Goal: Task Accomplishment & Management: Manage account settings

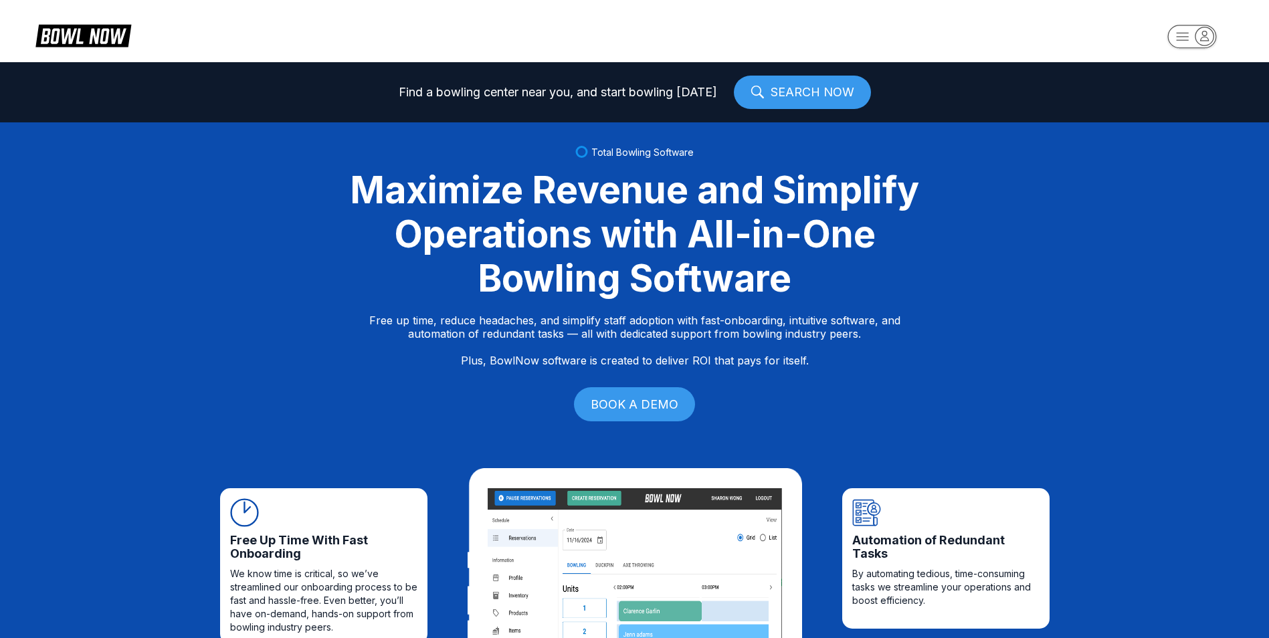
click at [1200, 48] on icon "button" at bounding box center [1192, 37] width 74 height 27
click at [1198, 74] on div "Log In / Sign Up" at bounding box center [1192, 76] width 93 height 23
select select "**"
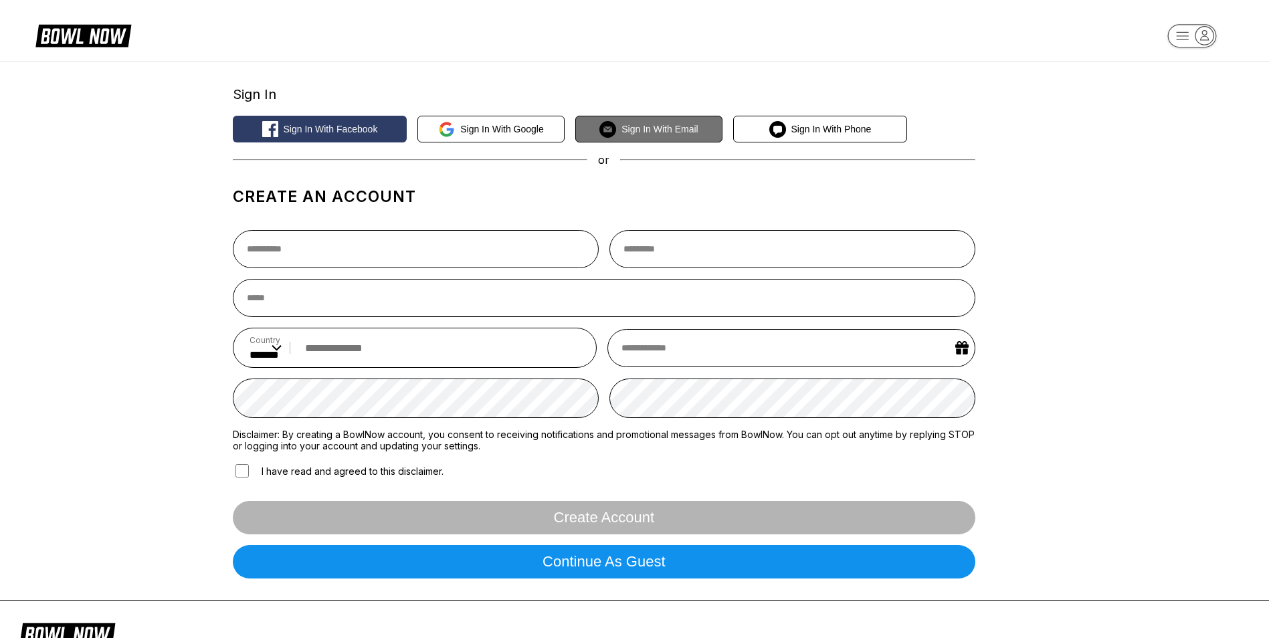
click at [676, 124] on span "Sign in with Email" at bounding box center [659, 129] width 76 height 11
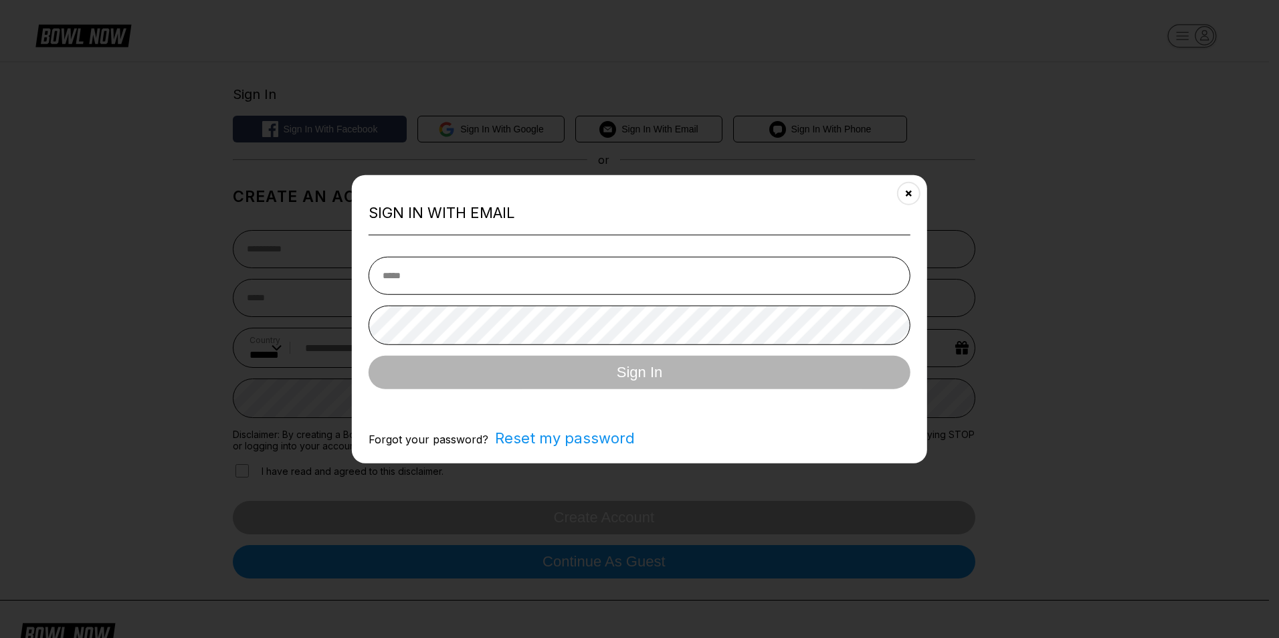
click at [530, 271] on input "email" at bounding box center [640, 275] width 542 height 38
type input "**********"
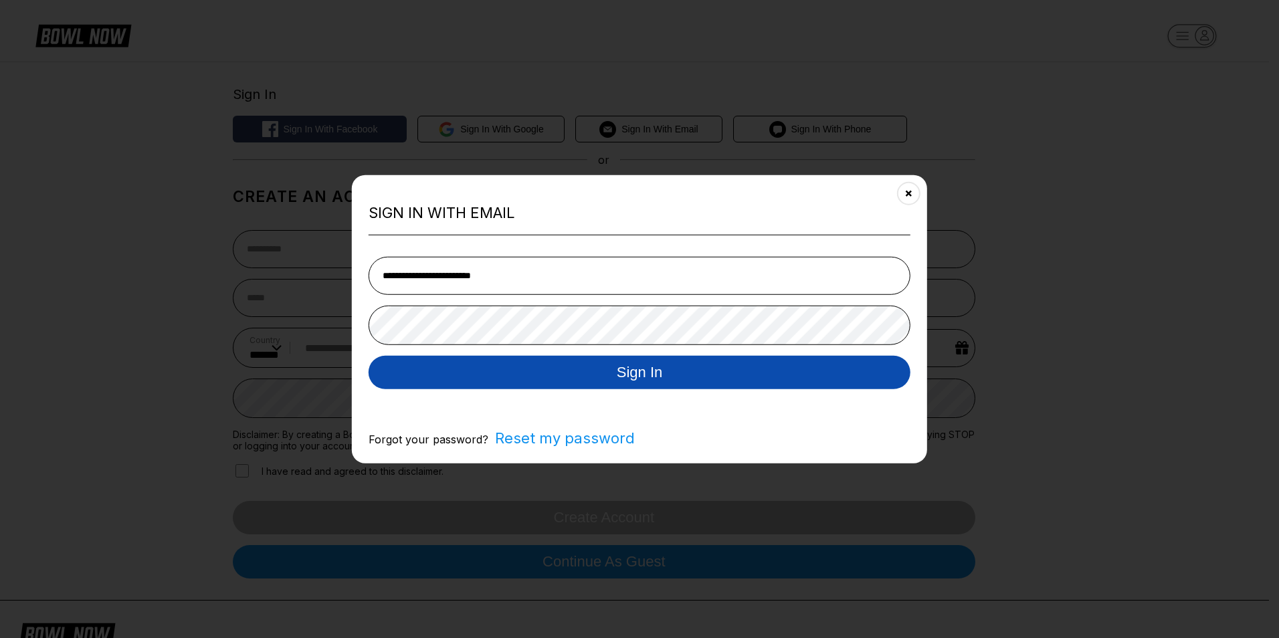
click at [640, 373] on button "Sign In" at bounding box center [640, 371] width 542 height 33
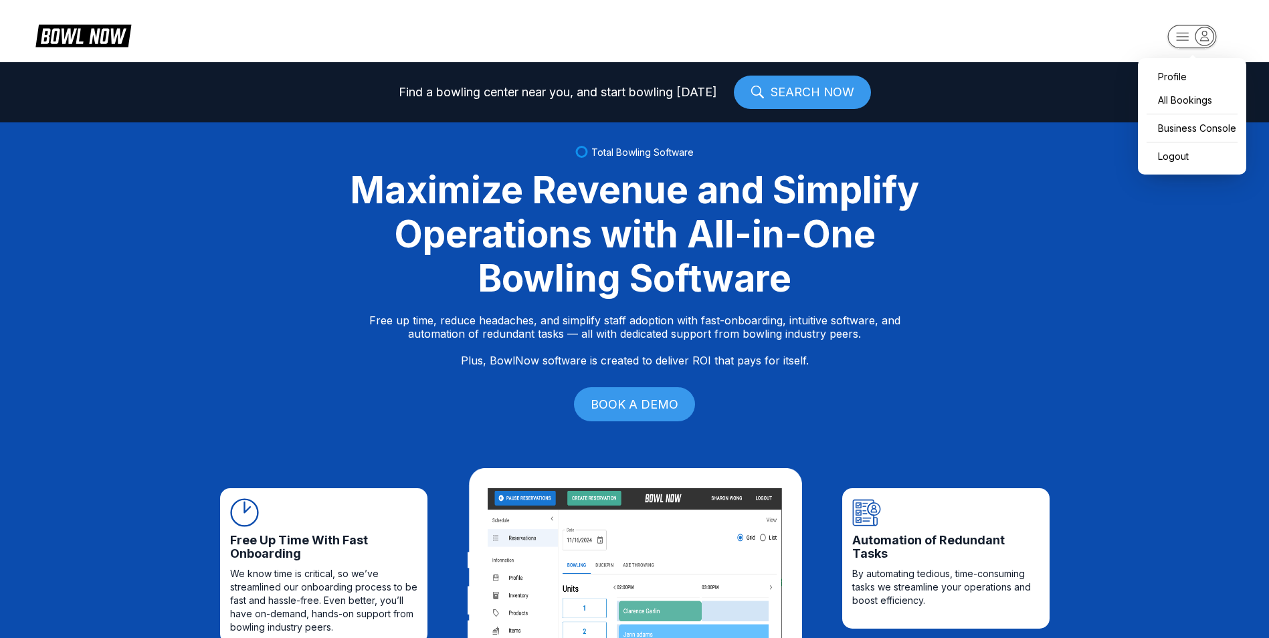
click at [1181, 42] on rect "button" at bounding box center [1191, 36] width 49 height 23
click at [1076, 26] on header "Profile All Bookings Business Console Logout" at bounding box center [634, 31] width 1269 height 62
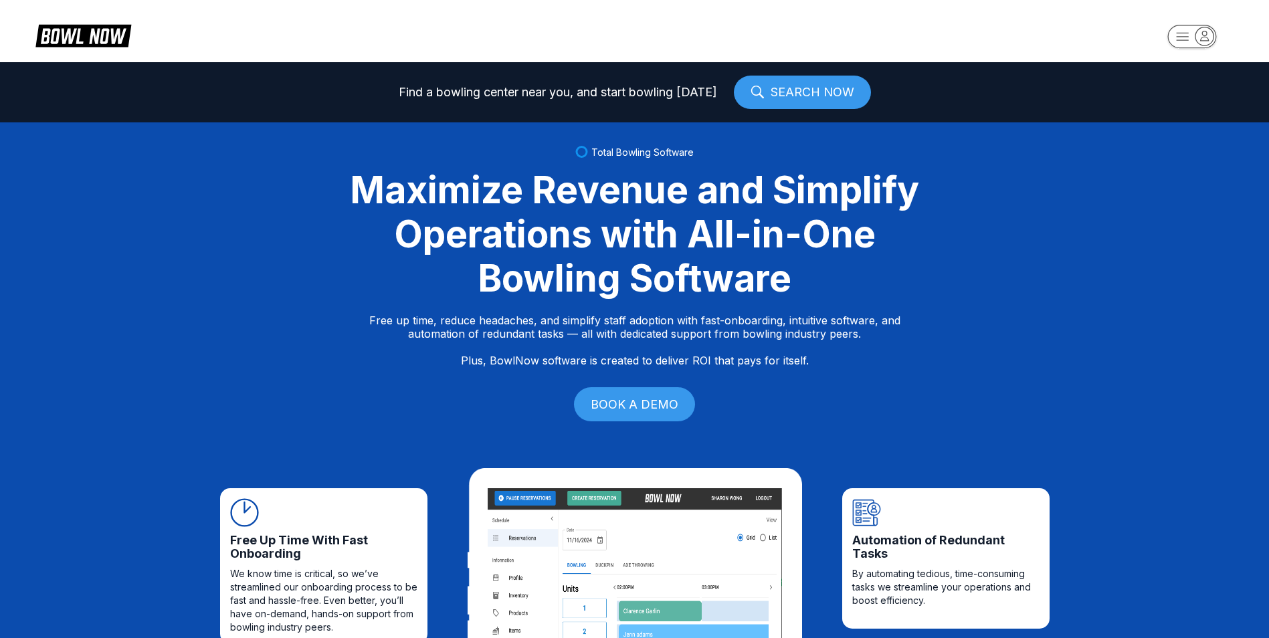
select select "**"
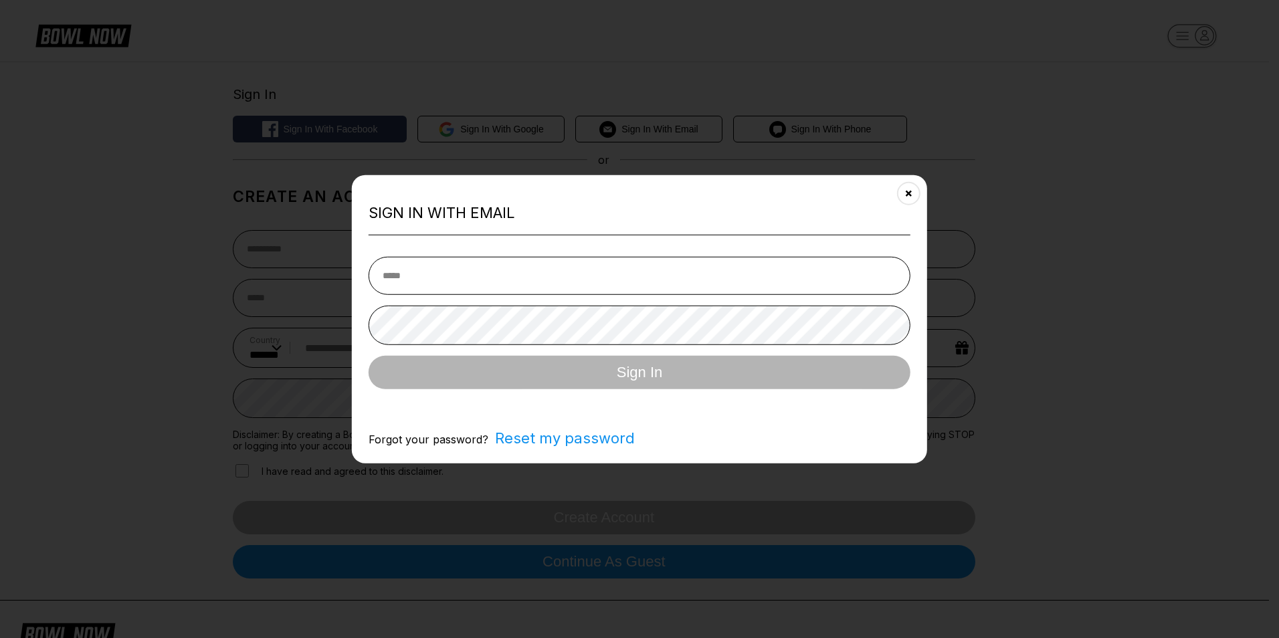
type input "**********"
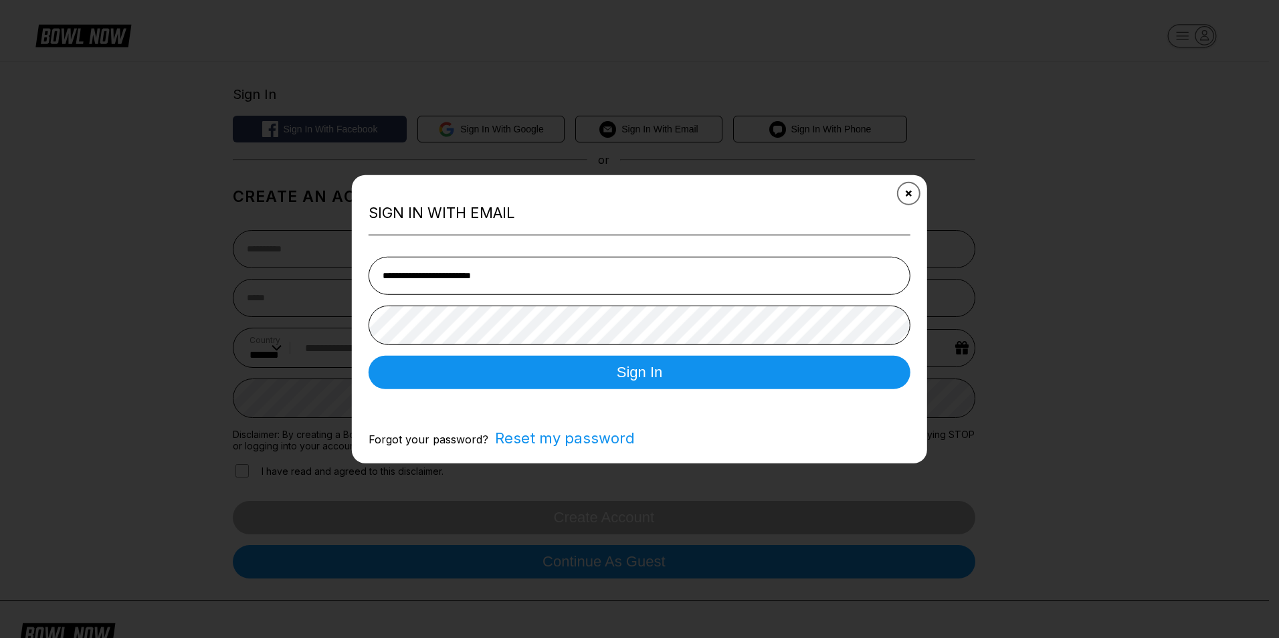
click at [916, 195] on button "Close" at bounding box center [908, 193] width 33 height 33
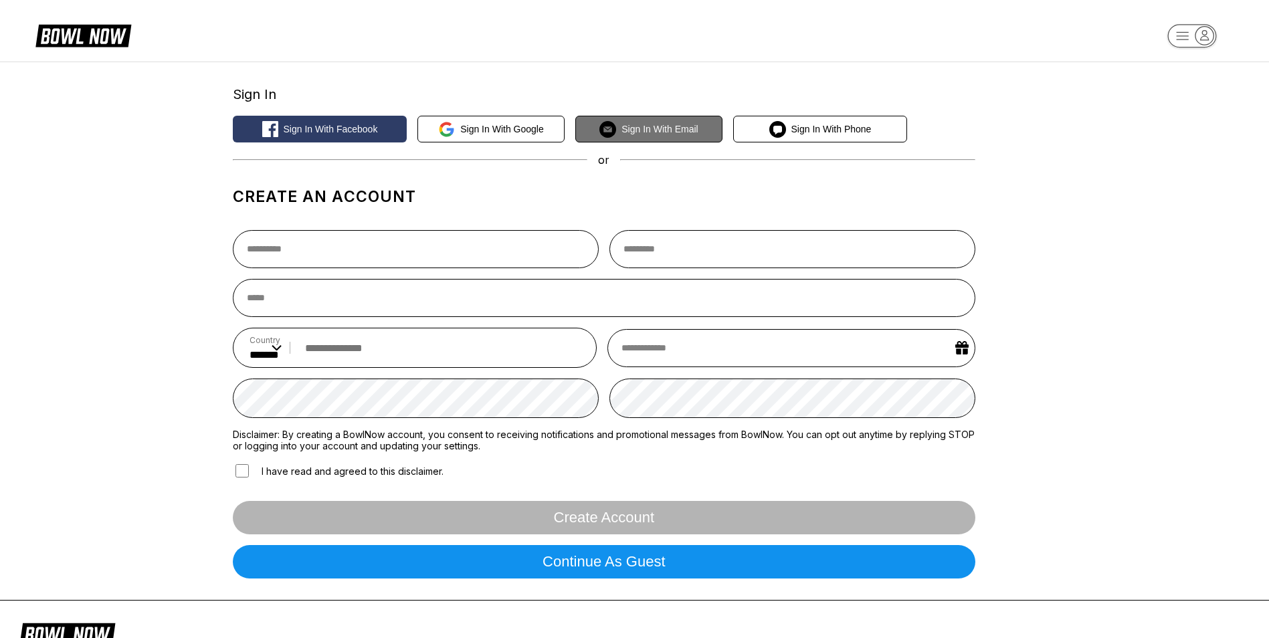
click at [664, 140] on button "Sign in with Email" at bounding box center [648, 129] width 147 height 27
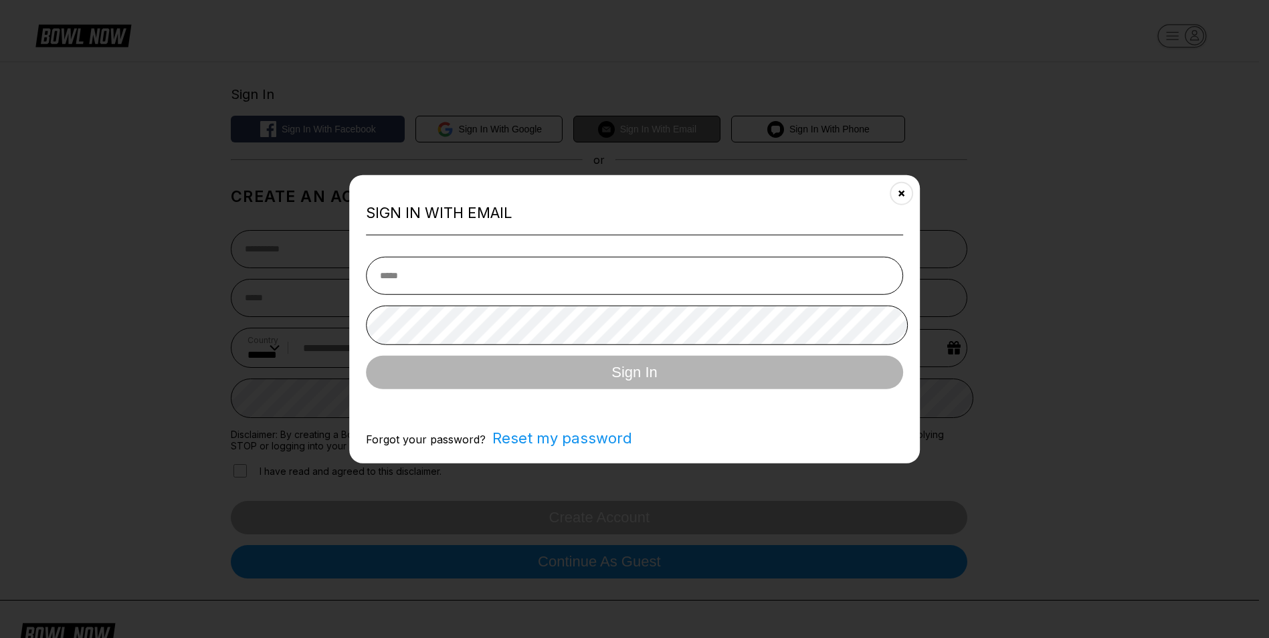
type input "**********"
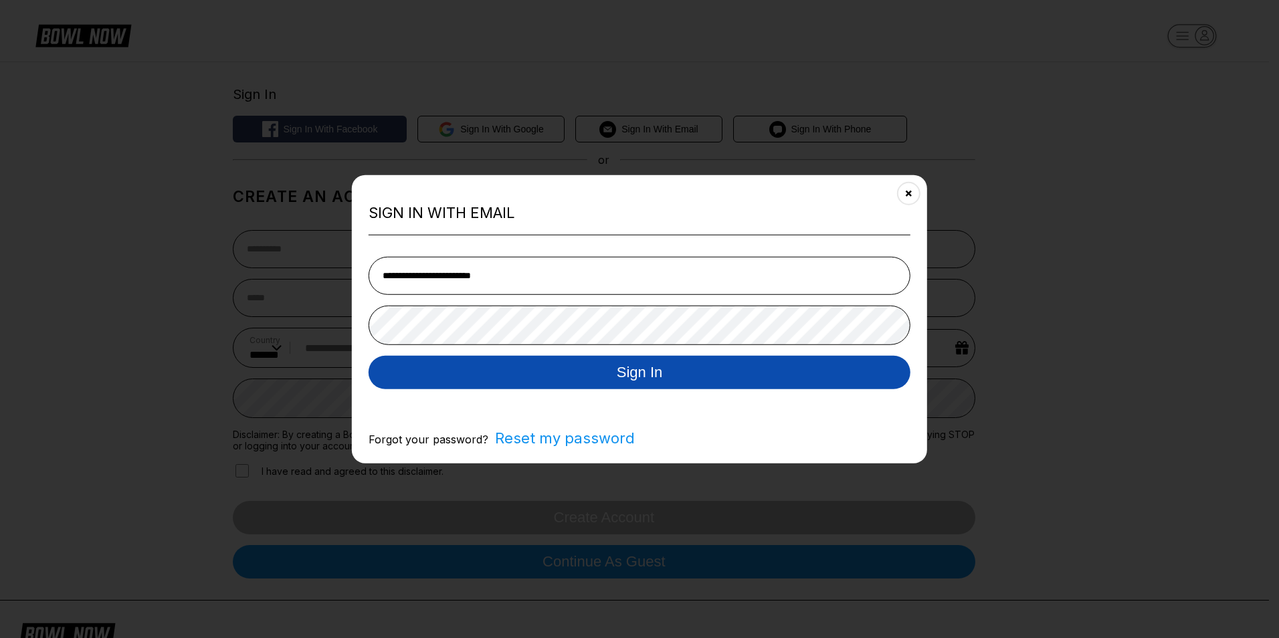
click at [649, 379] on button "Sign In" at bounding box center [640, 371] width 542 height 33
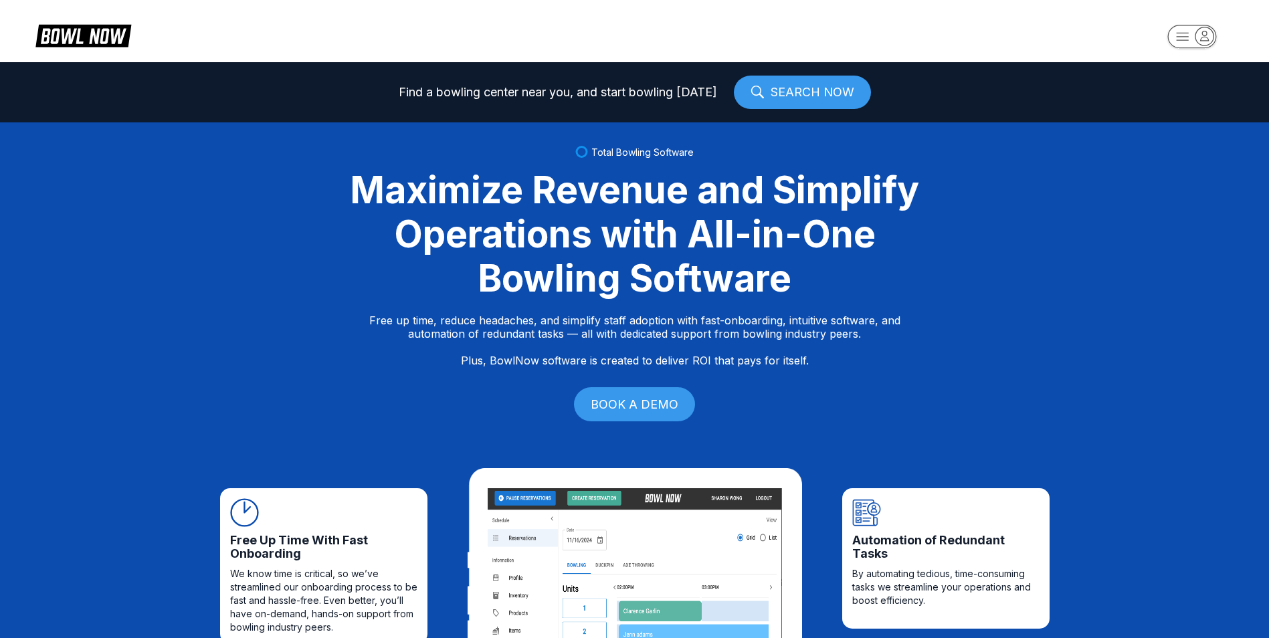
click at [1208, 44] on icon "button" at bounding box center [1204, 36] width 18 height 18
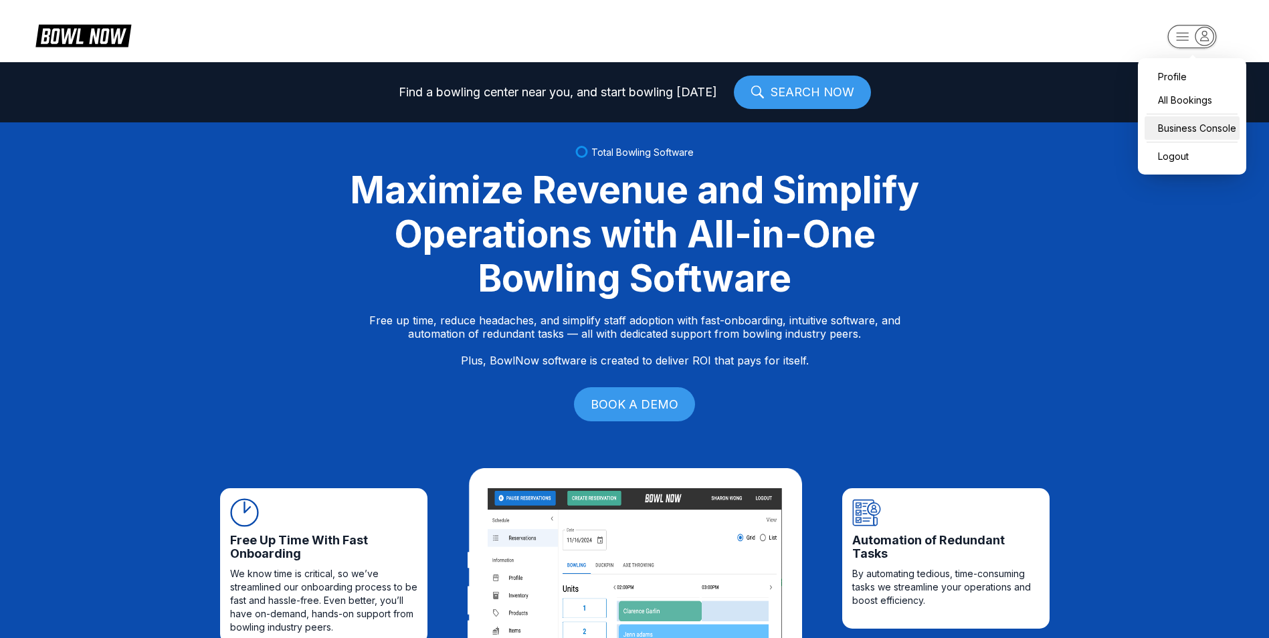
click at [1212, 121] on div "Business Console" at bounding box center [1192, 127] width 95 height 23
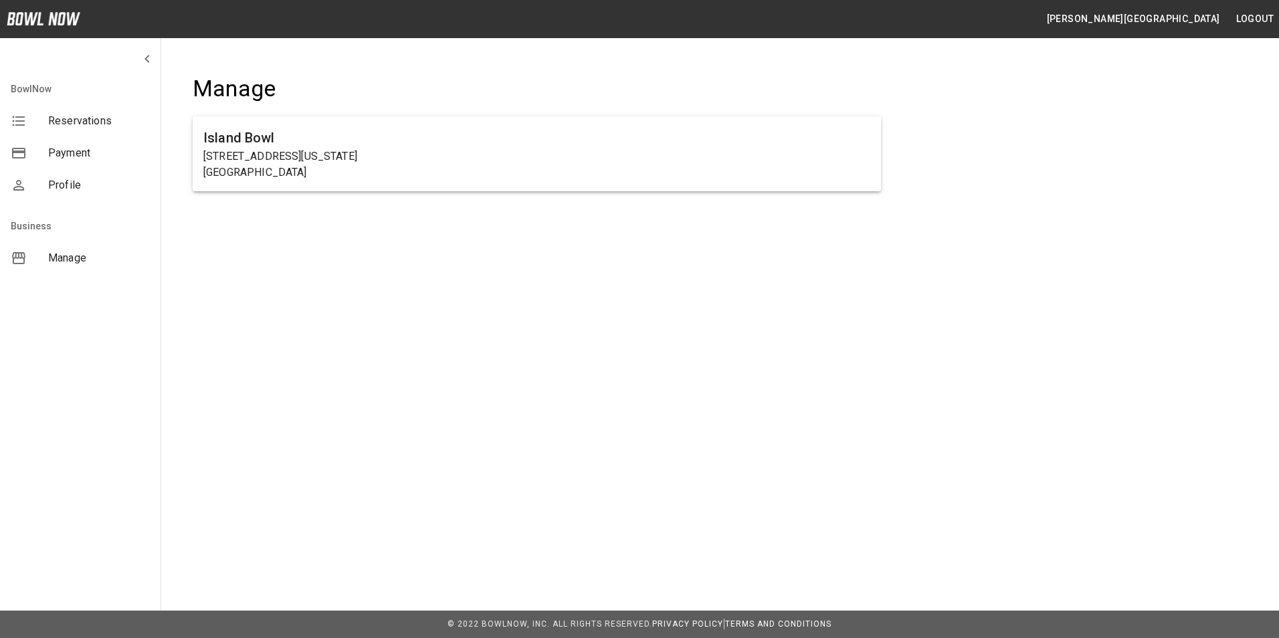
click at [82, 156] on span "Payment" at bounding box center [99, 153] width 102 height 16
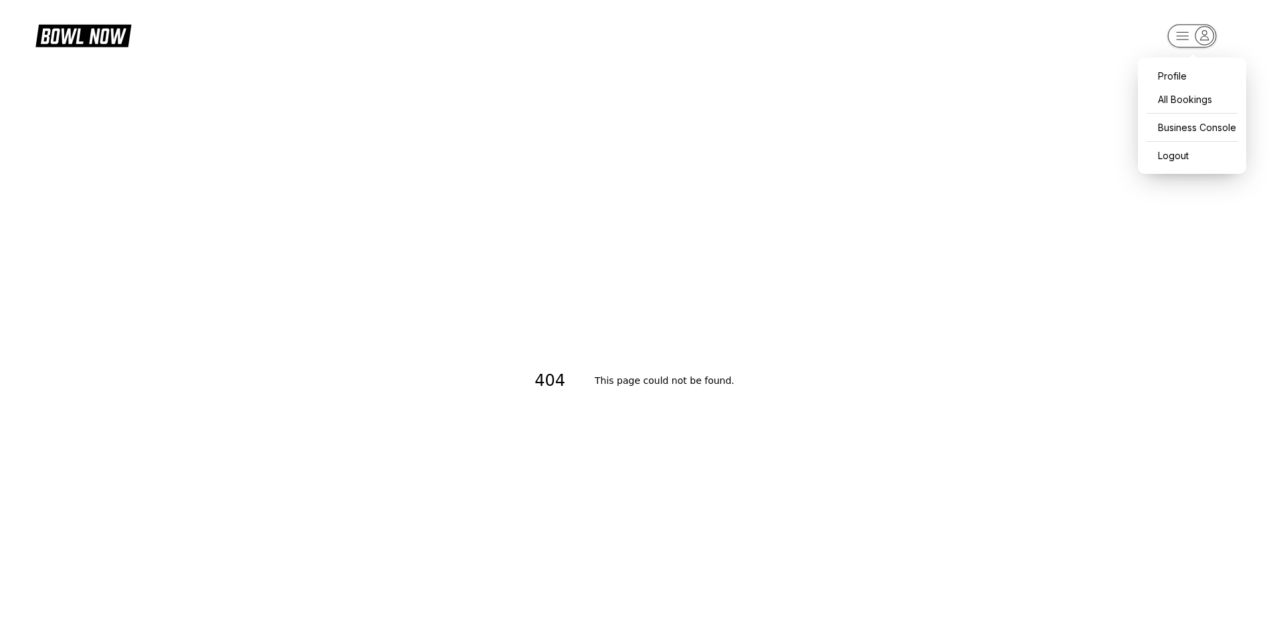
click at [1184, 33] on icon "button" at bounding box center [1183, 35] width 12 height 7
click at [1199, 102] on div "All Bookings" at bounding box center [1192, 99] width 95 height 23
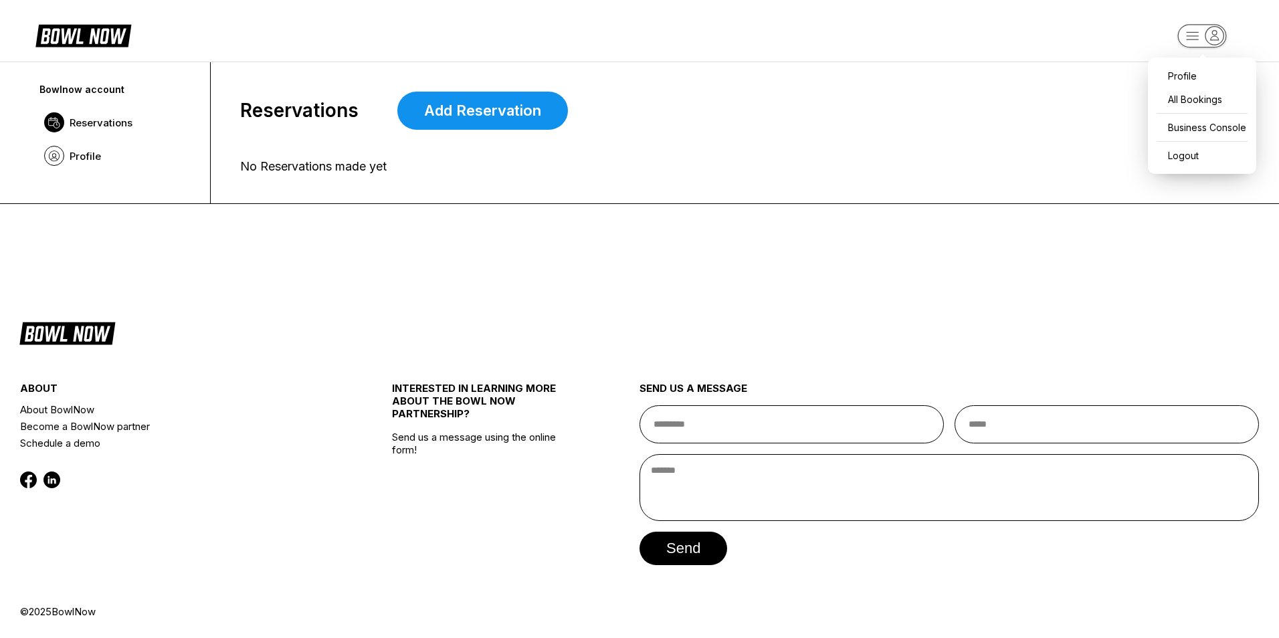
click at [1188, 40] on rect "button" at bounding box center [1201, 35] width 49 height 23
click at [1205, 122] on div "Business Console" at bounding box center [1202, 127] width 95 height 23
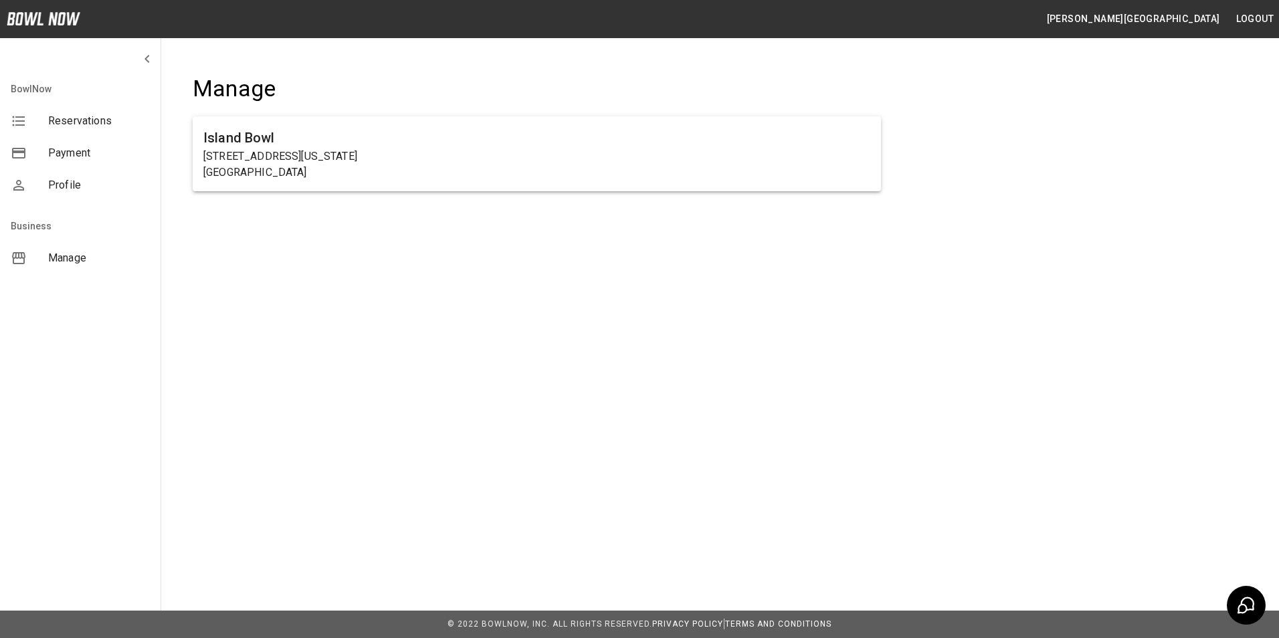
click at [98, 121] on span "Reservations" at bounding box center [99, 121] width 102 height 16
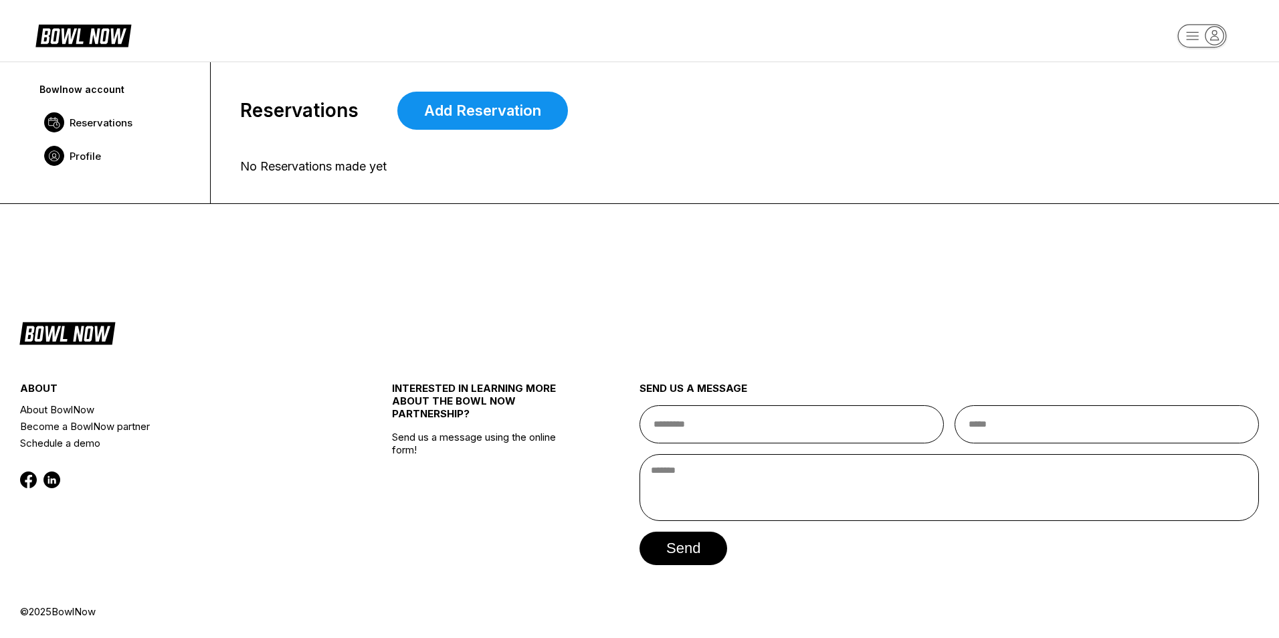
click at [84, 153] on span "Profile" at bounding box center [85, 156] width 31 height 13
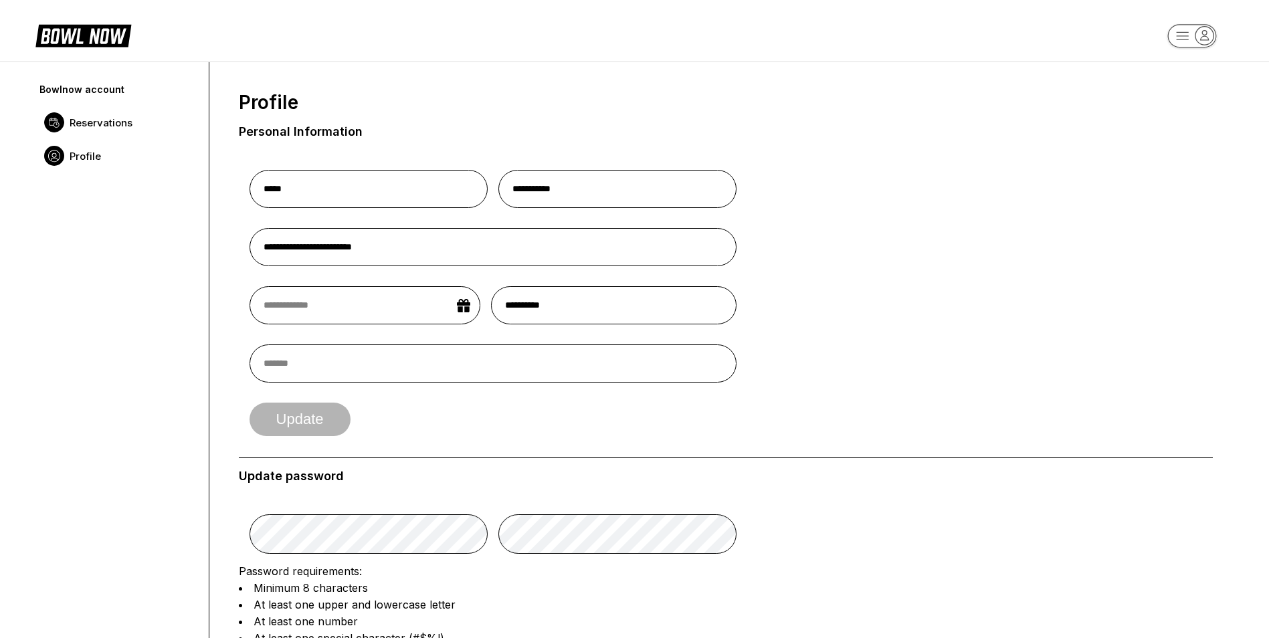
click at [79, 127] on span "Reservations" at bounding box center [101, 122] width 63 height 13
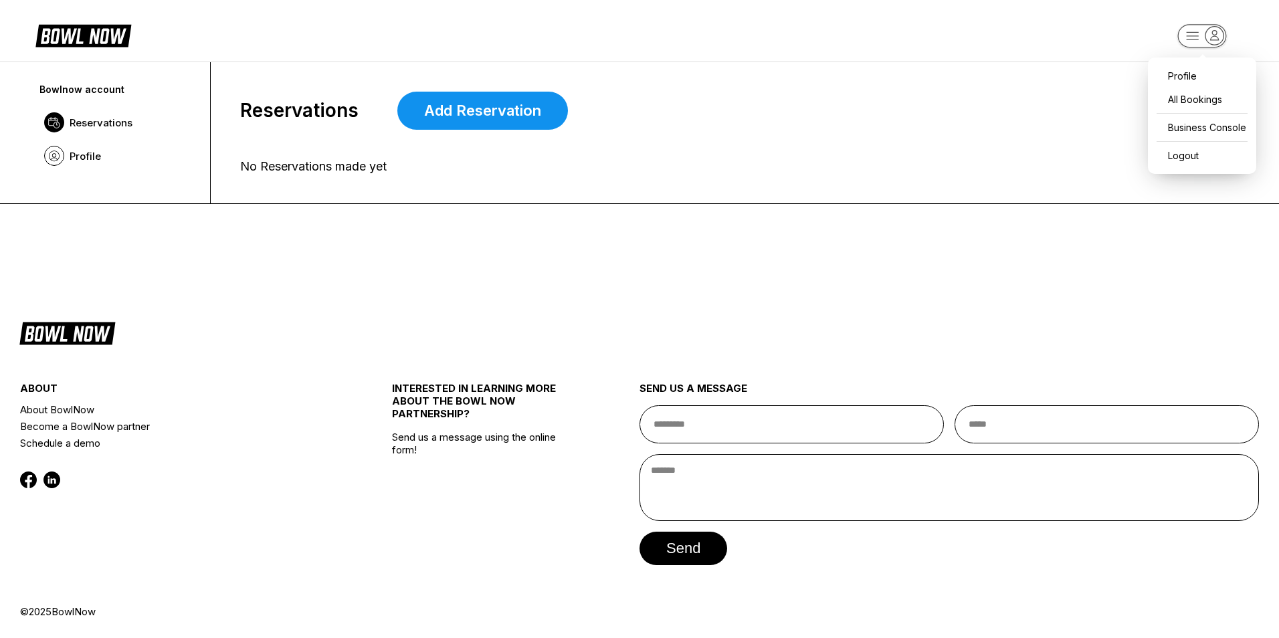
click at [1209, 40] on icon "button" at bounding box center [1214, 36] width 18 height 18
click at [1210, 128] on div "Business Console" at bounding box center [1202, 127] width 95 height 23
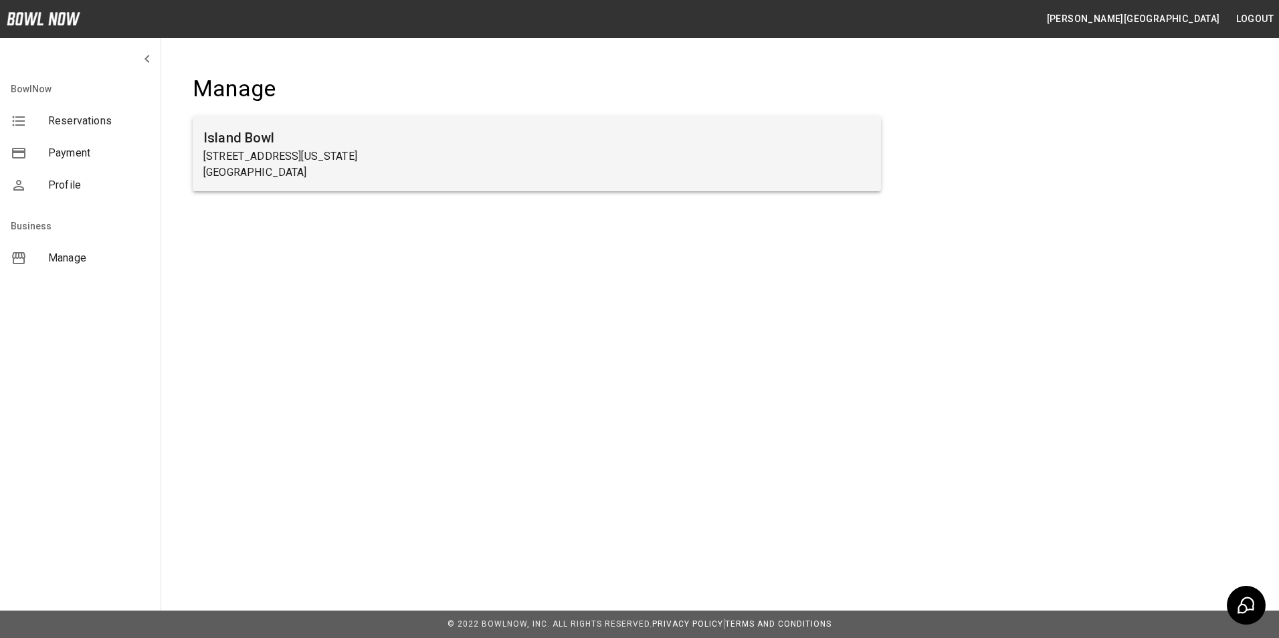
click at [630, 142] on h6 "Island Bowl" at bounding box center [536, 137] width 667 height 21
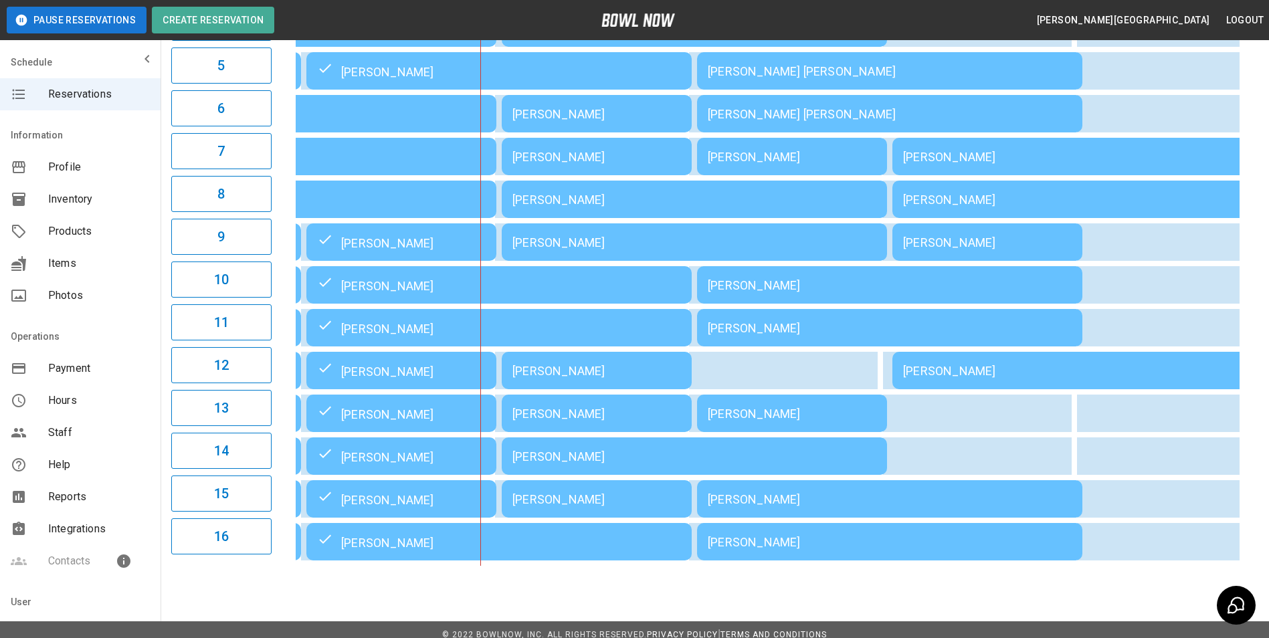
scroll to position [349, 0]
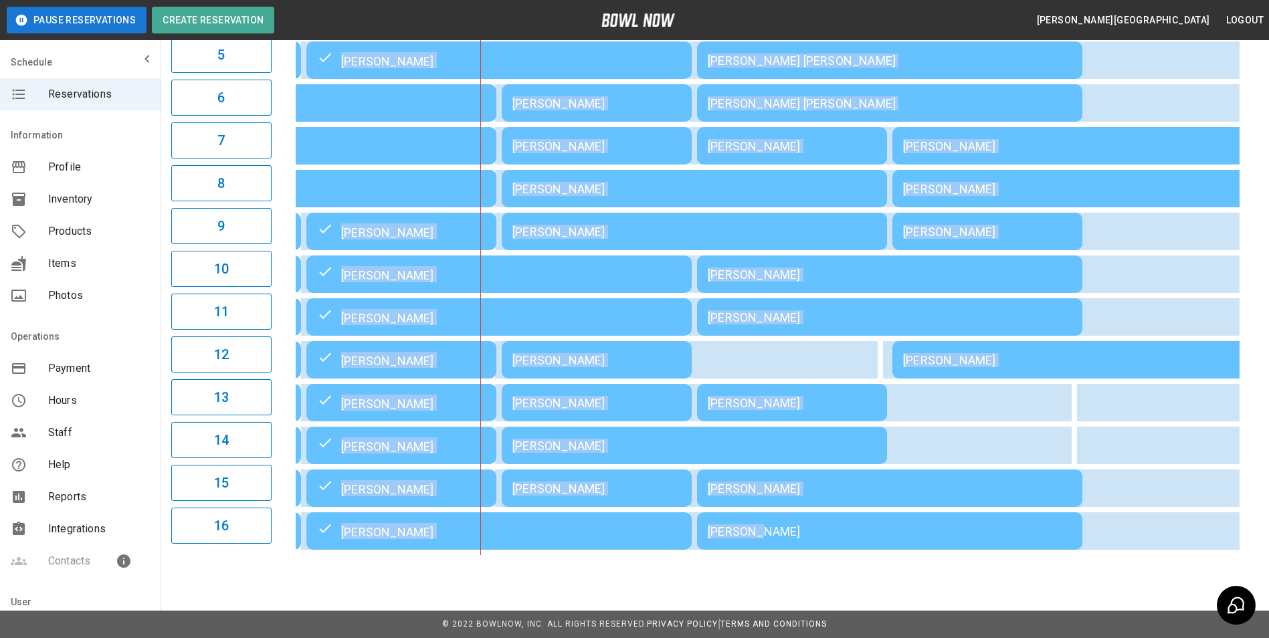
drag, startPoint x: 753, startPoint y: 552, endPoint x: 934, endPoint y: 568, distance: 182.0
click at [934, 568] on main "**********" at bounding box center [715, 116] width 1108 height 910
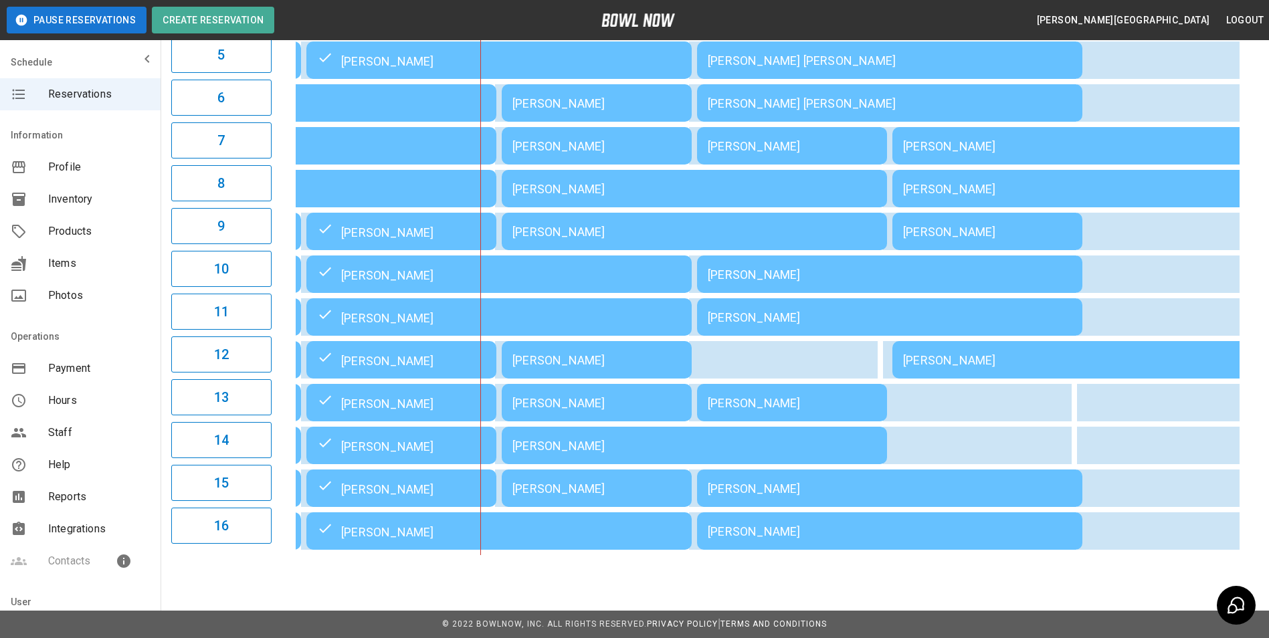
drag, startPoint x: 934, startPoint y: 568, endPoint x: 888, endPoint y: 595, distance: 52.8
click at [888, 595] on div "**********" at bounding box center [634, 149] width 1269 height 977
click at [1232, 552] on table "[PERSON_NAME] [PERSON_NAME] [PERSON_NAME] [PERSON_NAME] [PERSON_NAME] [PERSON_N…" at bounding box center [597, 188] width 2154 height 734
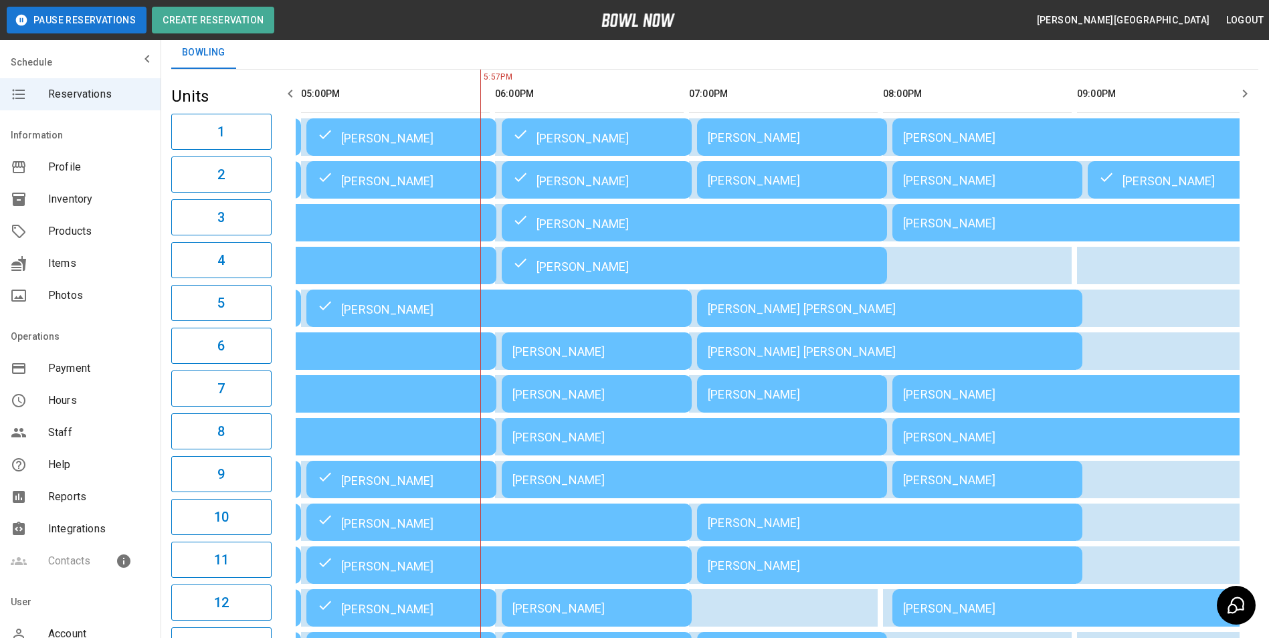
scroll to position [134, 0]
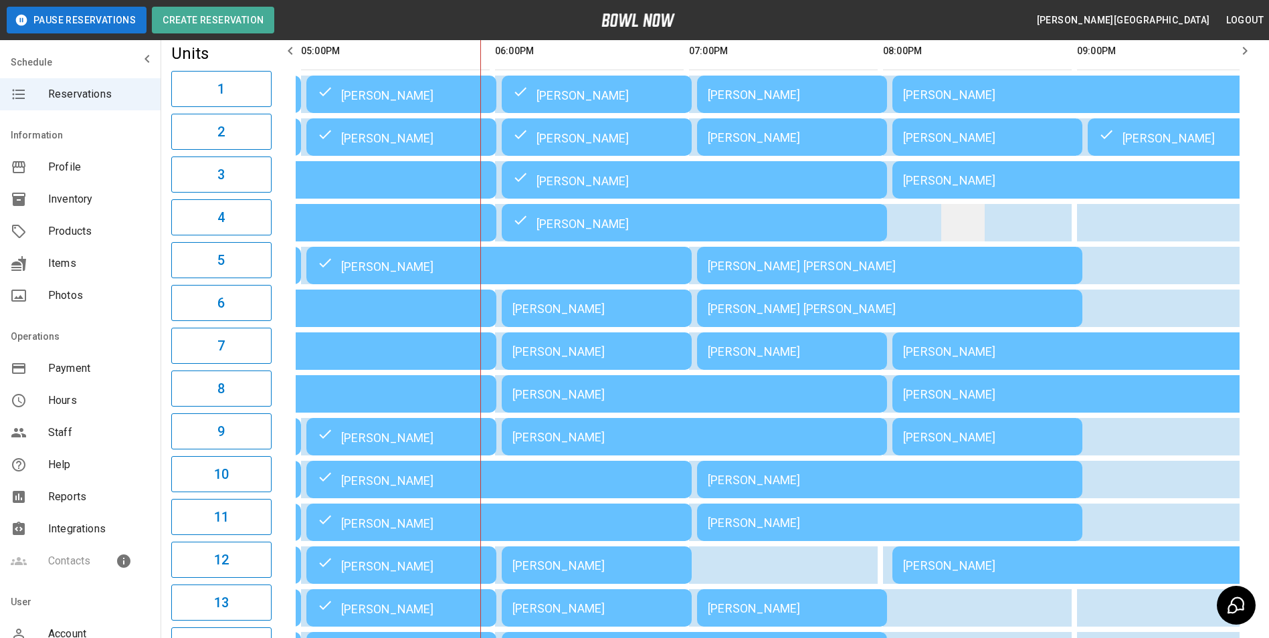
drag, startPoint x: 1071, startPoint y: 221, endPoint x: 955, endPoint y: 224, distance: 116.4
click at [955, 224] on tr "[PERSON_NAME] [PERSON_NAME] [PERSON_NAME] [PERSON_NAME]" at bounding box center [596, 222] width 2143 height 37
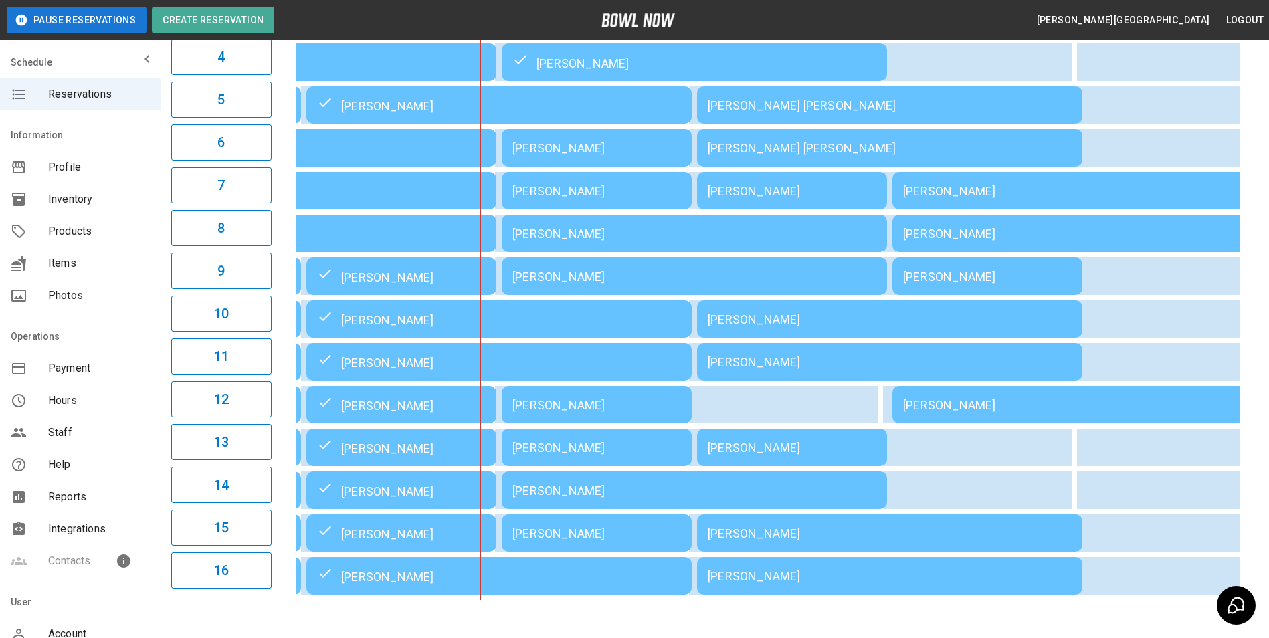
scroll to position [334, 0]
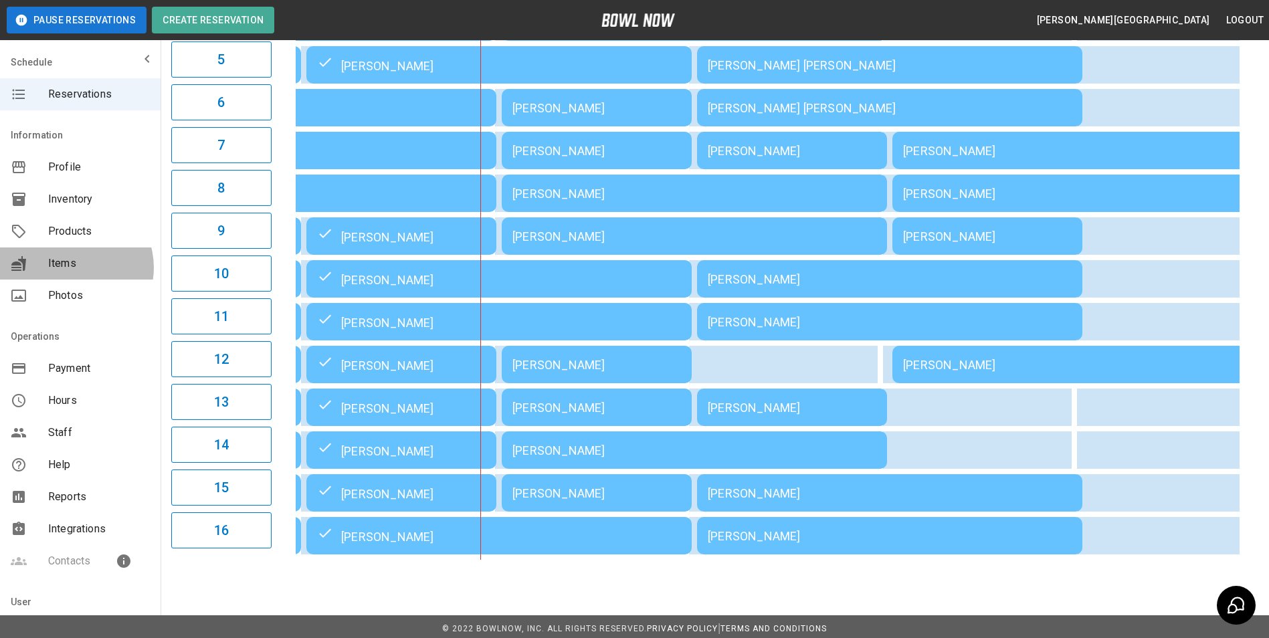
click at [74, 268] on span "Items" at bounding box center [99, 264] width 102 height 16
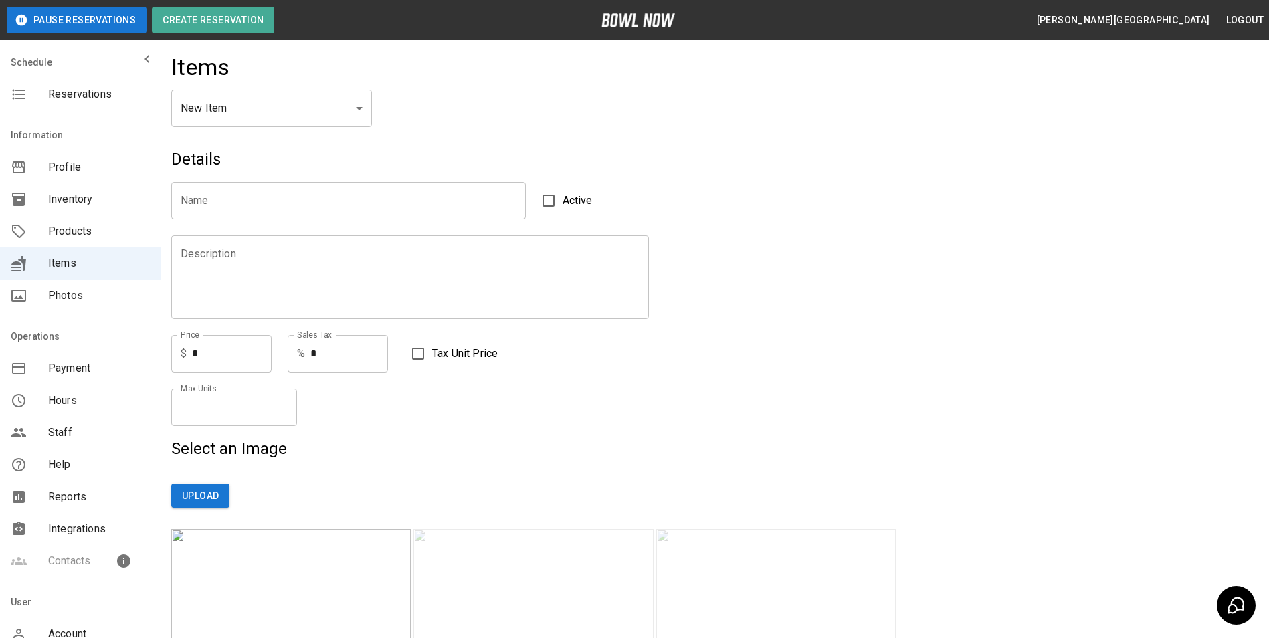
click at [71, 359] on div "Payment" at bounding box center [80, 369] width 161 height 32
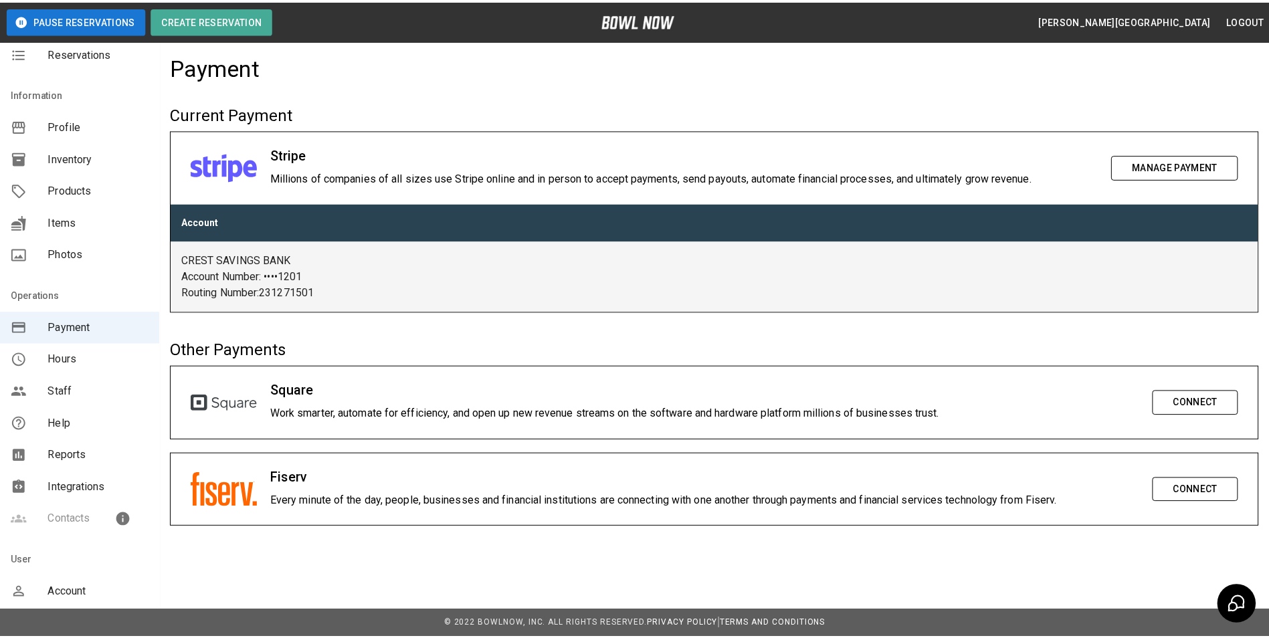
scroll to position [84, 0]
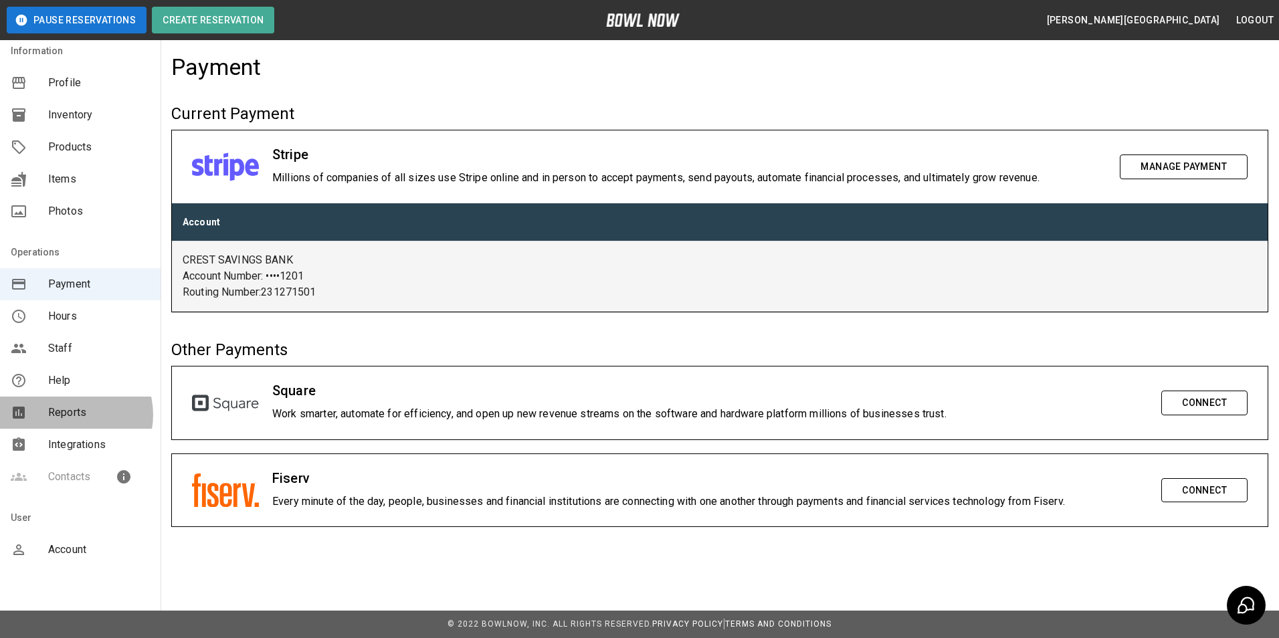
click at [72, 415] on span "Reports" at bounding box center [99, 413] width 102 height 16
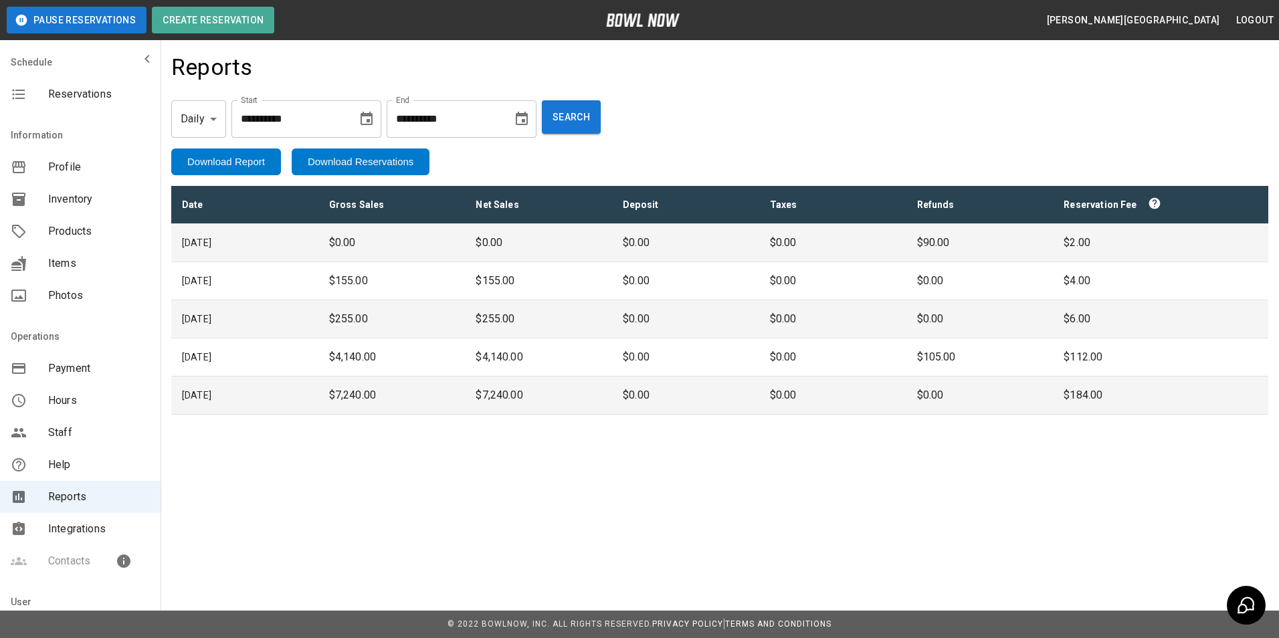
click at [91, 92] on span "Reservations" at bounding box center [99, 94] width 102 height 16
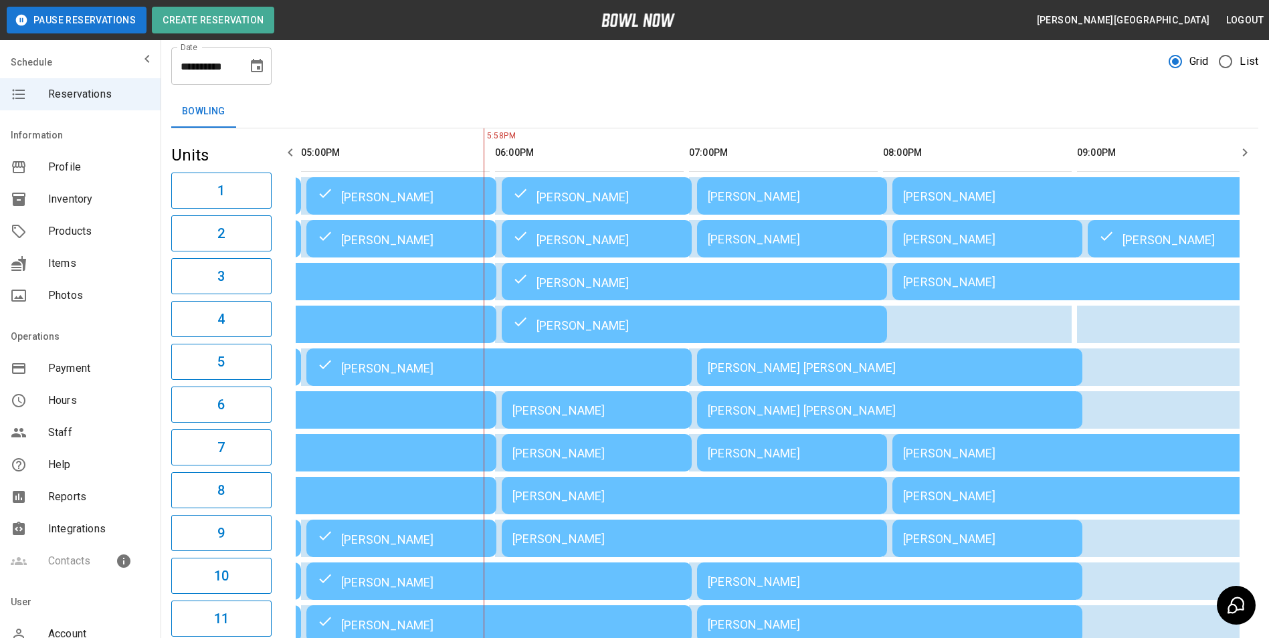
scroll to position [15, 0]
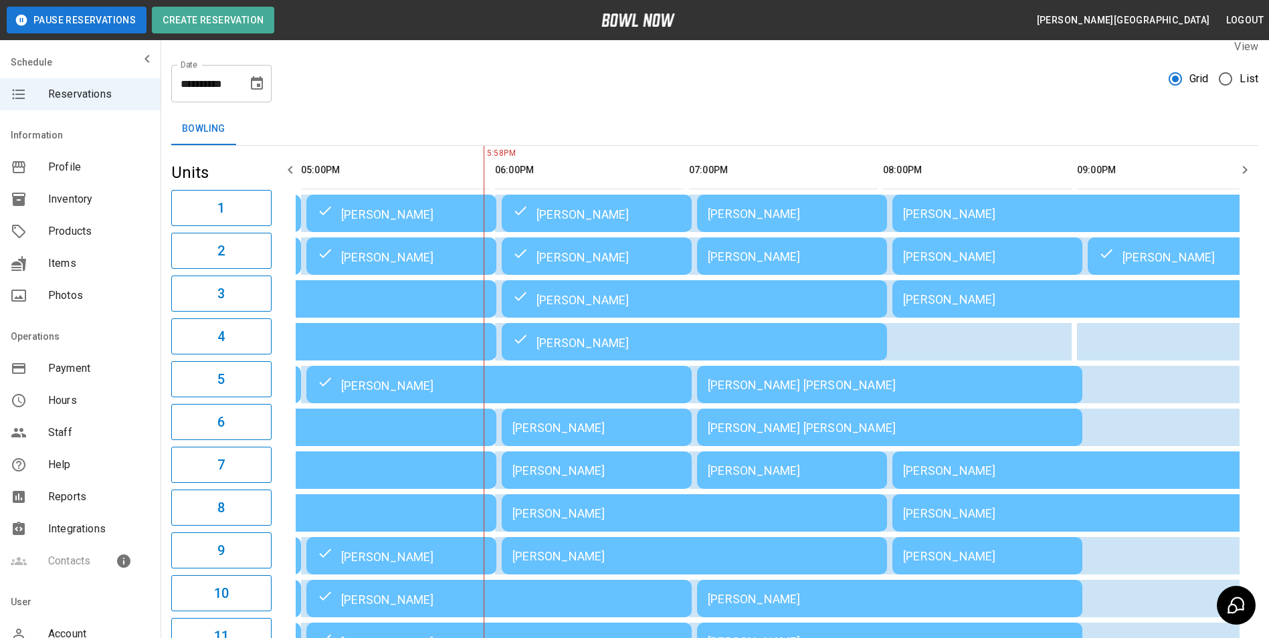
click at [81, 496] on span "Reports" at bounding box center [99, 497] width 102 height 16
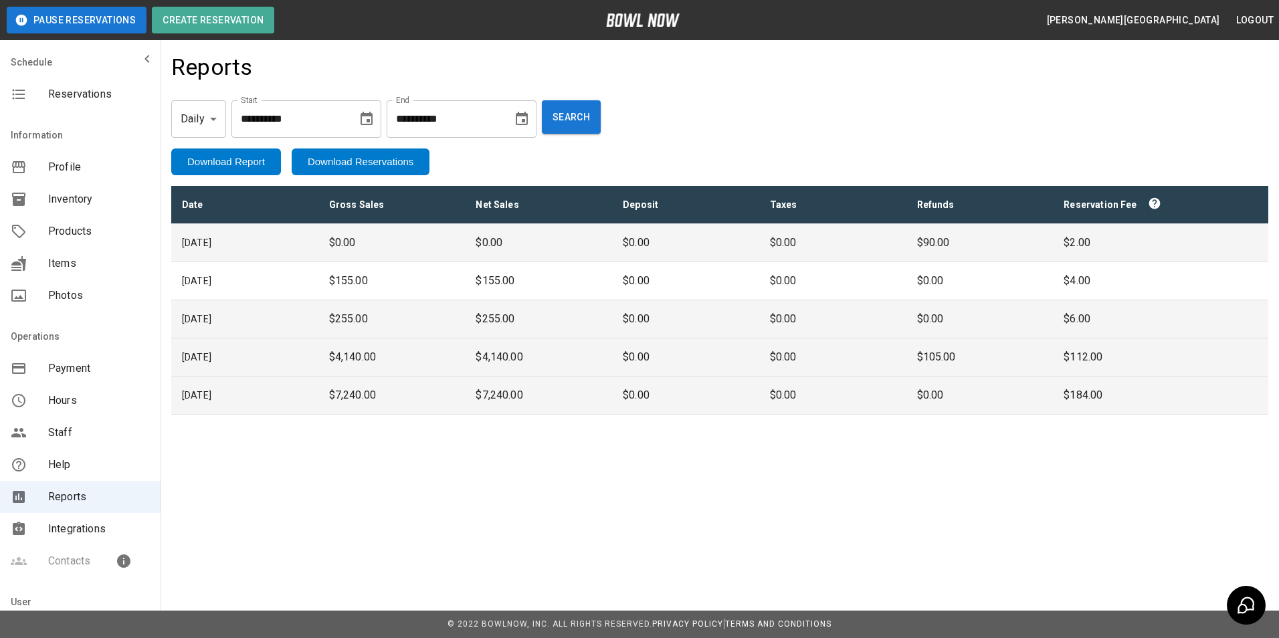
click at [401, 353] on p "$4,140.00" at bounding box center [392, 357] width 126 height 16
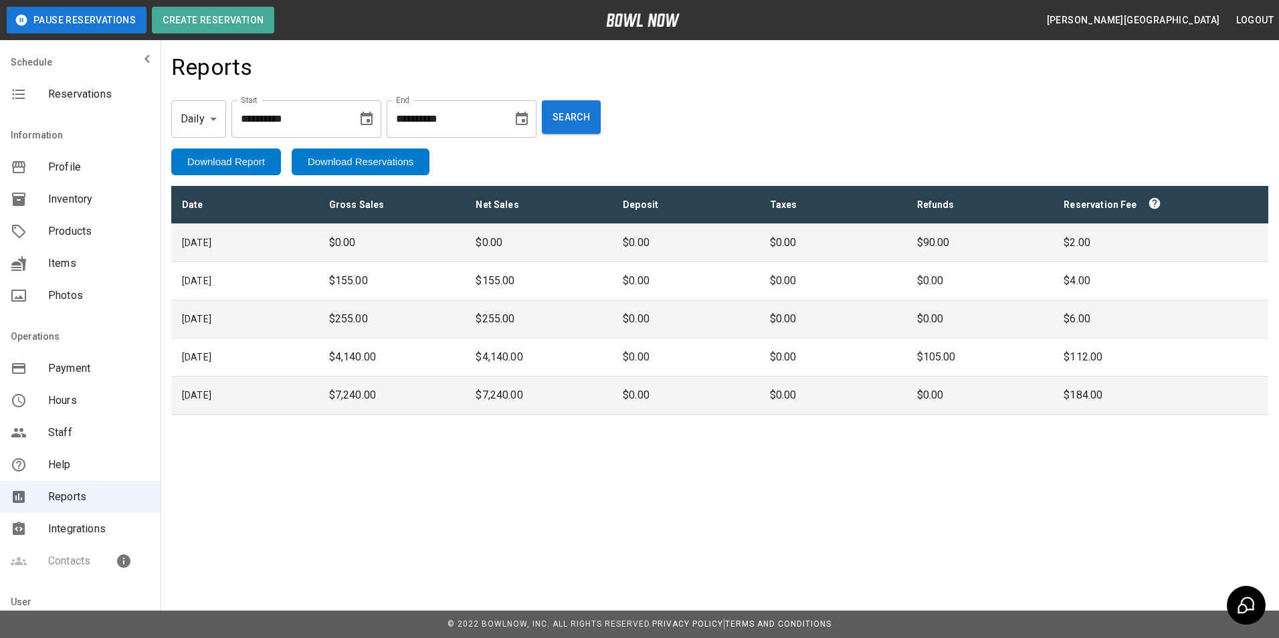
click at [411, 395] on p "$7,240.00" at bounding box center [392, 395] width 126 height 16
click at [84, 164] on span "Profile" at bounding box center [99, 167] width 102 height 16
click at [92, 97] on span "Reservations" at bounding box center [99, 94] width 102 height 16
click at [100, 94] on span "Reservations" at bounding box center [99, 94] width 102 height 16
click at [69, 173] on span "Profile" at bounding box center [99, 167] width 102 height 16
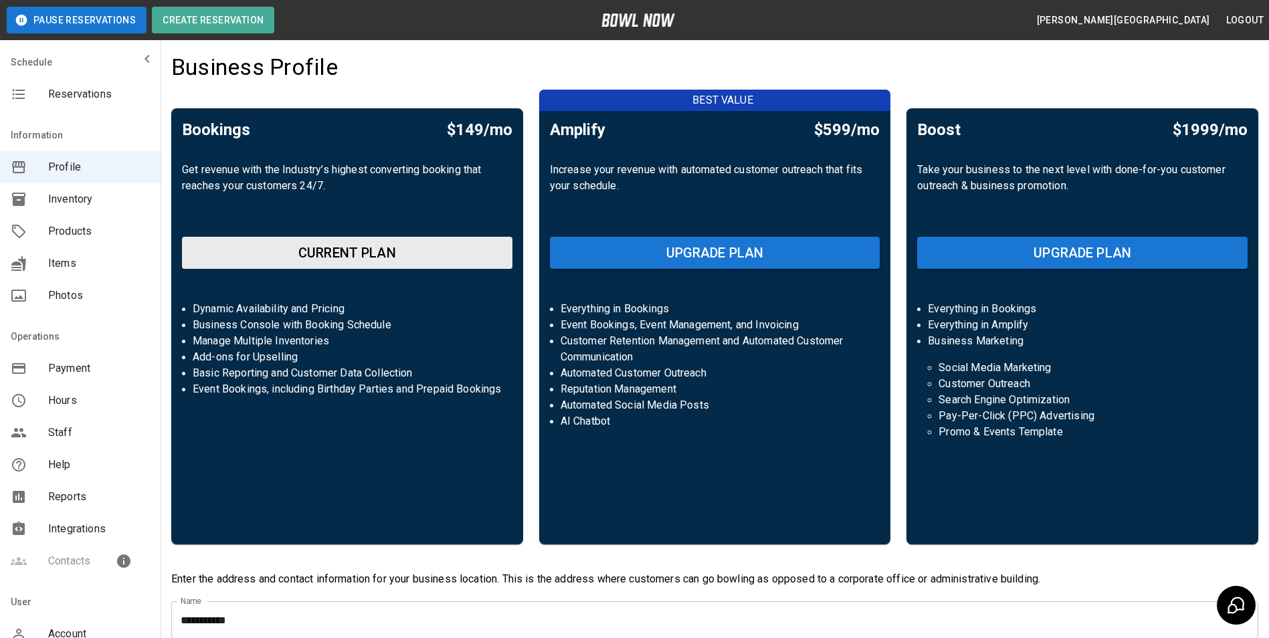
click at [60, 95] on span "Reservations" at bounding box center [99, 94] width 102 height 16
click at [117, 94] on span "Reservations" at bounding box center [99, 94] width 102 height 16
click at [19, 90] on icon "mailbox folders" at bounding box center [19, 95] width 13 height 10
click at [1155, 14] on button "[PERSON_NAME][GEOGRAPHIC_DATA]" at bounding box center [1124, 20] width 184 height 25
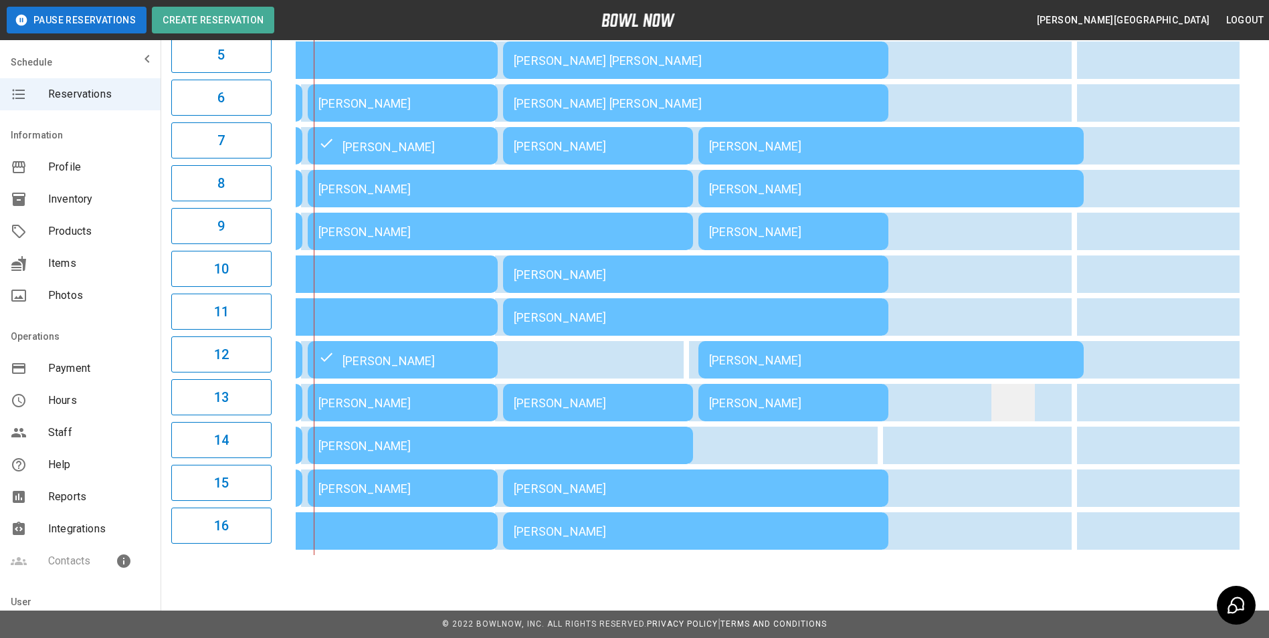
scroll to position [349, 0]
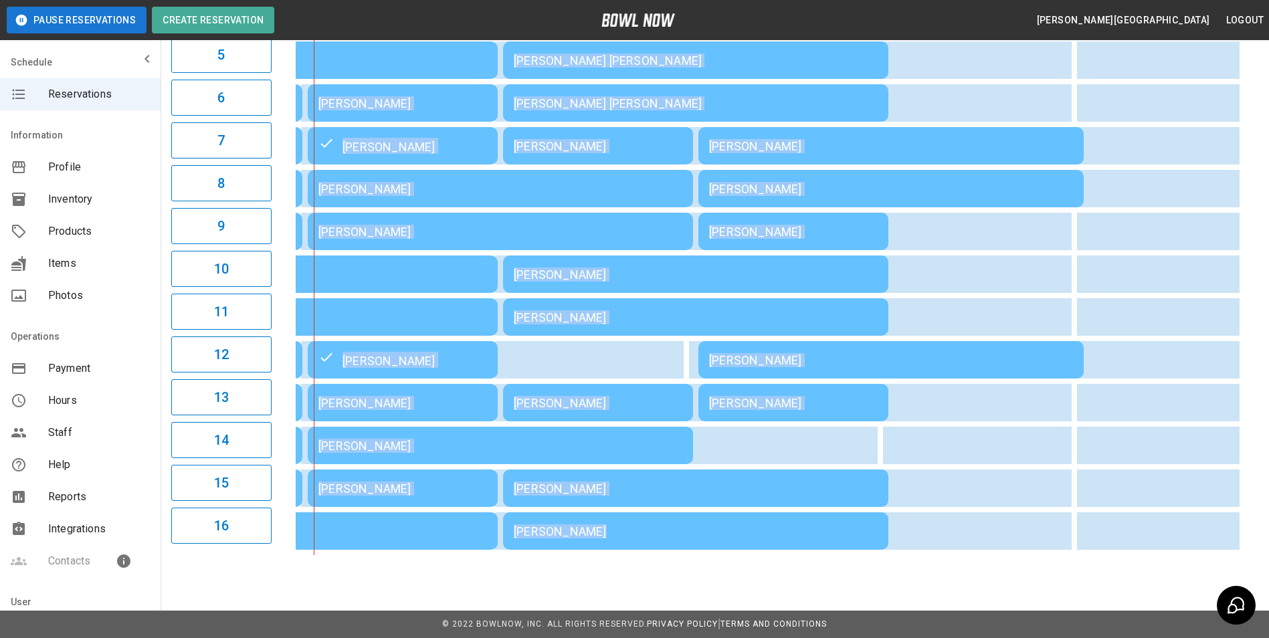
drag, startPoint x: 929, startPoint y: 552, endPoint x: 1181, endPoint y: 557, distance: 251.6
click at [1181, 557] on div "**********" at bounding box center [715, 135] width 1108 height 862
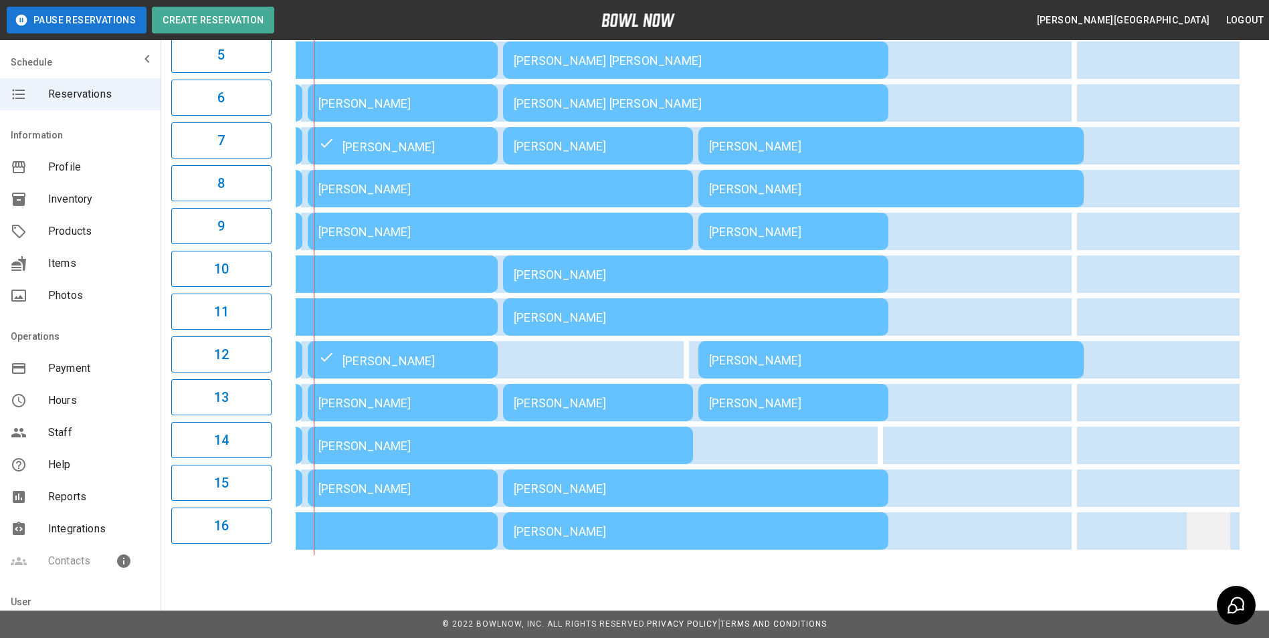
drag, startPoint x: 1181, startPoint y: 557, endPoint x: 1226, endPoint y: 550, distance: 45.3
click at [1226, 550] on td "sticky table" at bounding box center [1208, 530] width 43 height 37
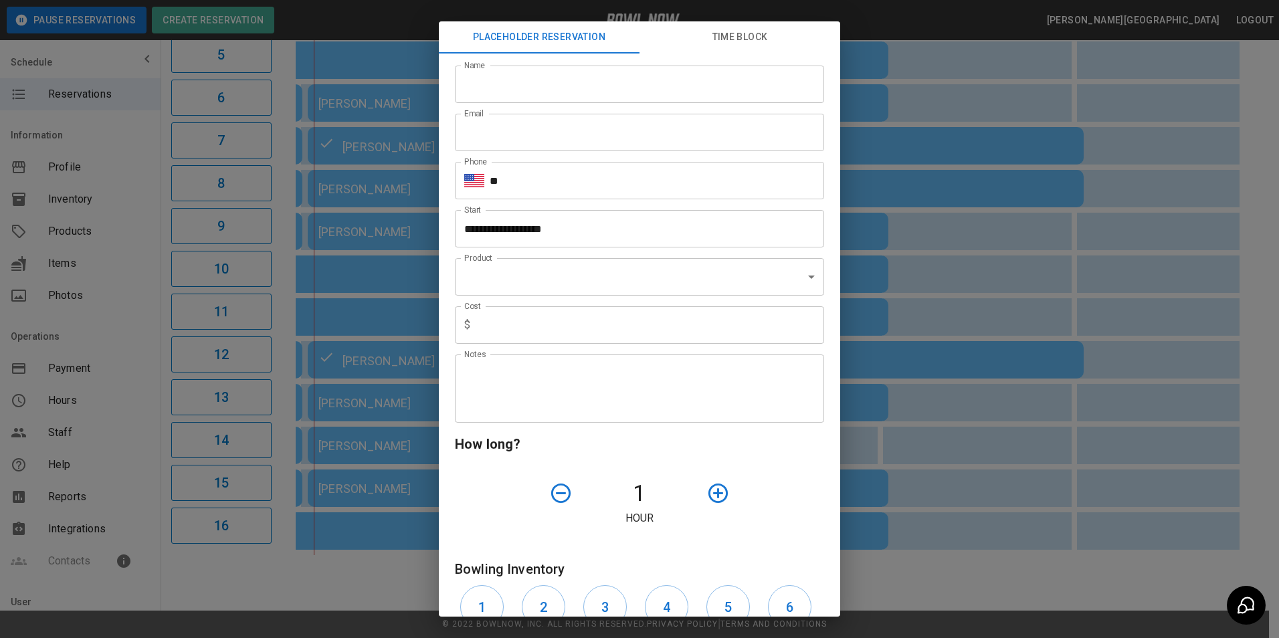
click at [866, 21] on div "**********" at bounding box center [639, 319] width 1279 height 638
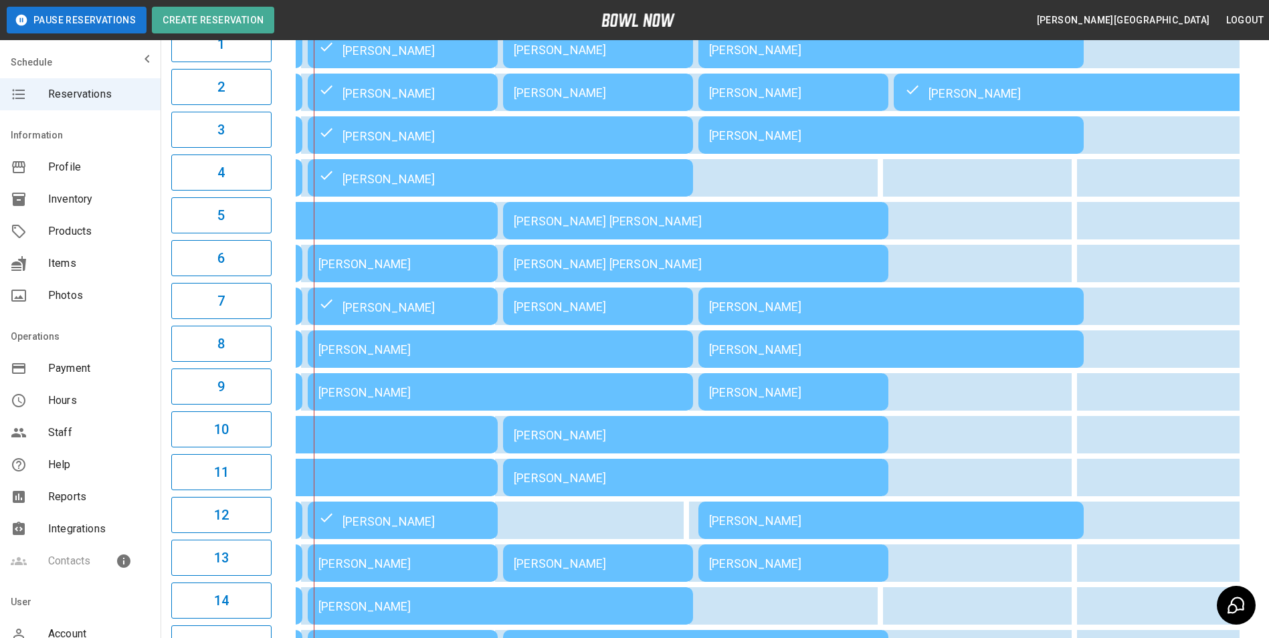
scroll to position [0, 0]
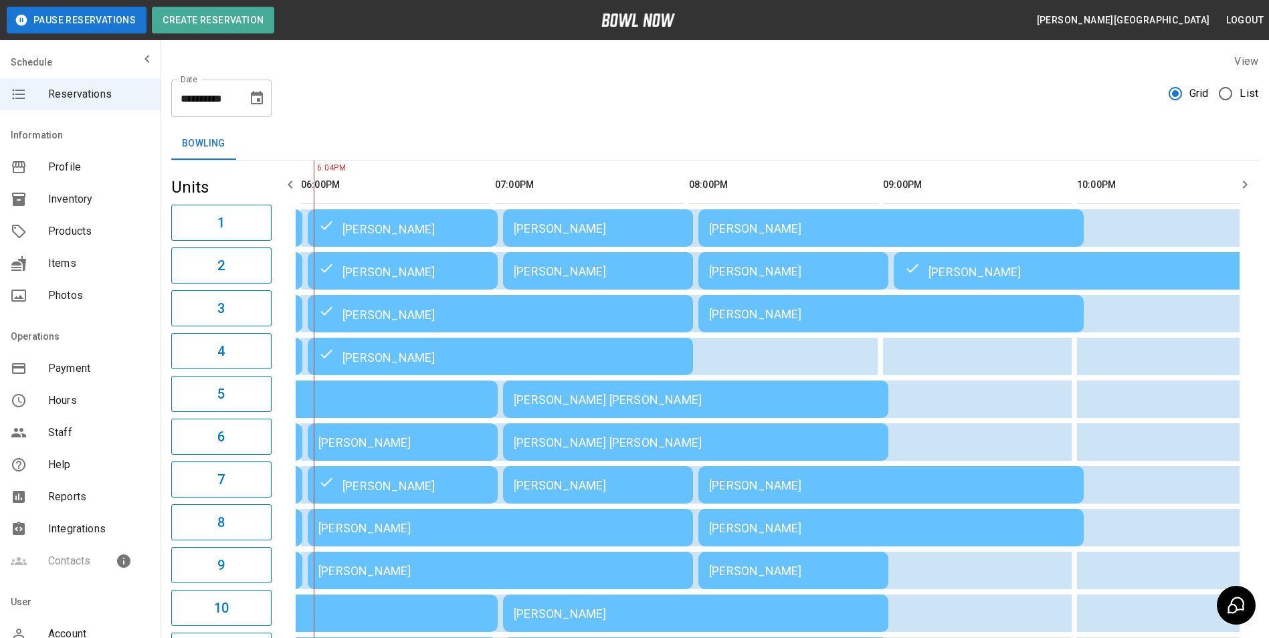
click at [68, 395] on span "Hours" at bounding box center [99, 401] width 102 height 16
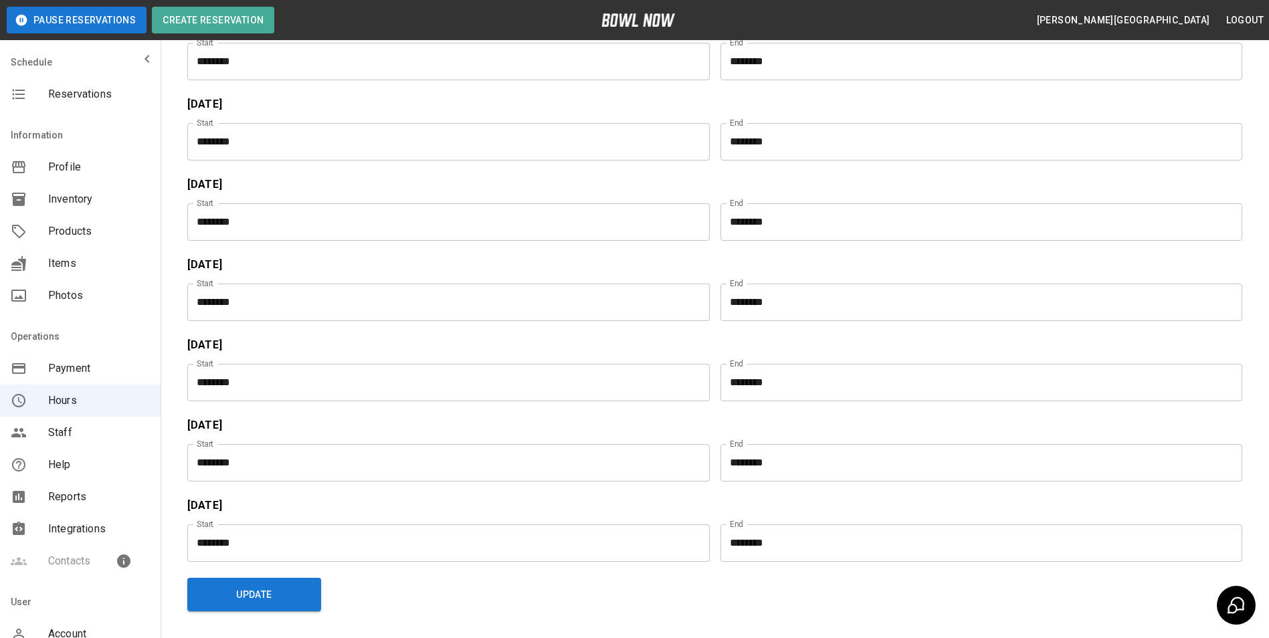
scroll to position [134, 0]
drag, startPoint x: 233, startPoint y: 343, endPoint x: 189, endPoint y: 338, distance: 44.3
click at [189, 338] on p "[DATE]" at bounding box center [714, 344] width 1055 height 16
drag, startPoint x: 189, startPoint y: 338, endPoint x: 211, endPoint y: 347, distance: 24.4
click at [211, 347] on p "[DATE]" at bounding box center [714, 344] width 1055 height 16
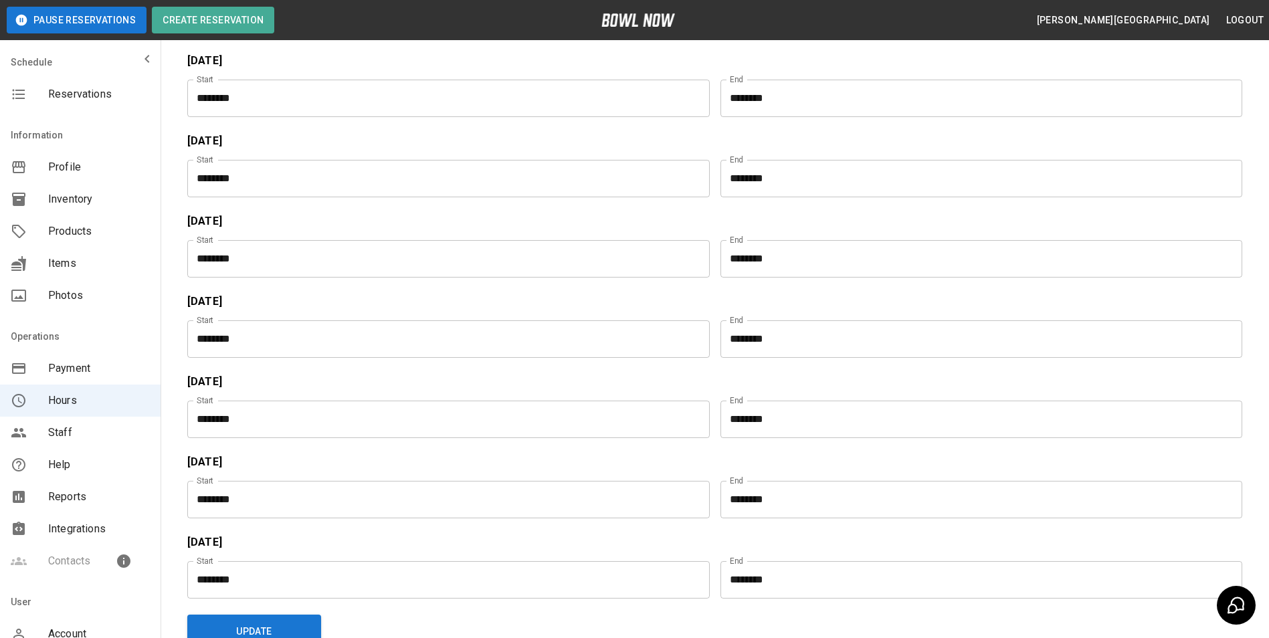
scroll to position [0, 0]
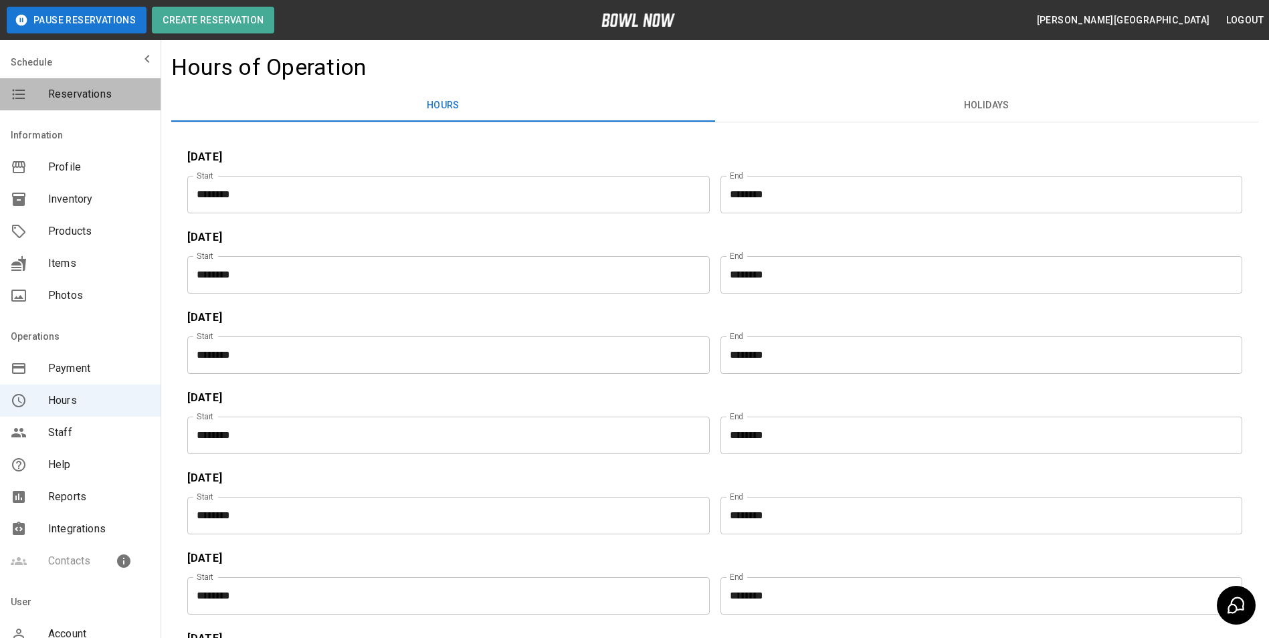
click at [92, 96] on span "Reservations" at bounding box center [99, 94] width 102 height 16
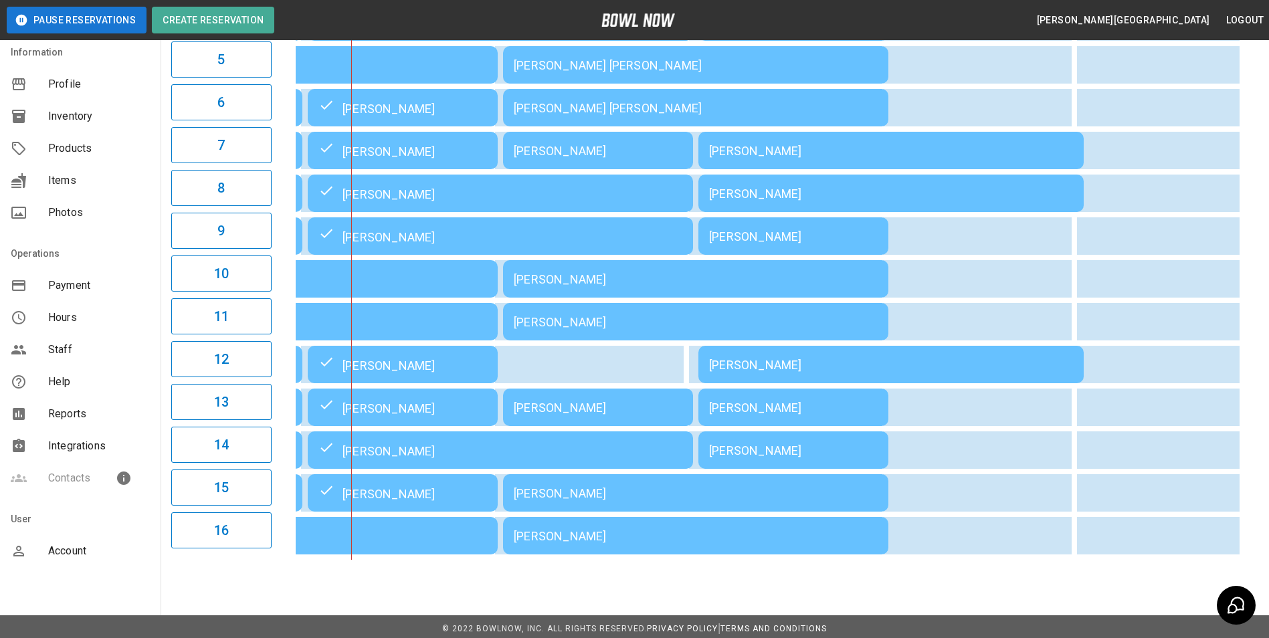
scroll to position [84, 0]
click at [80, 413] on span "Reports" at bounding box center [99, 413] width 102 height 16
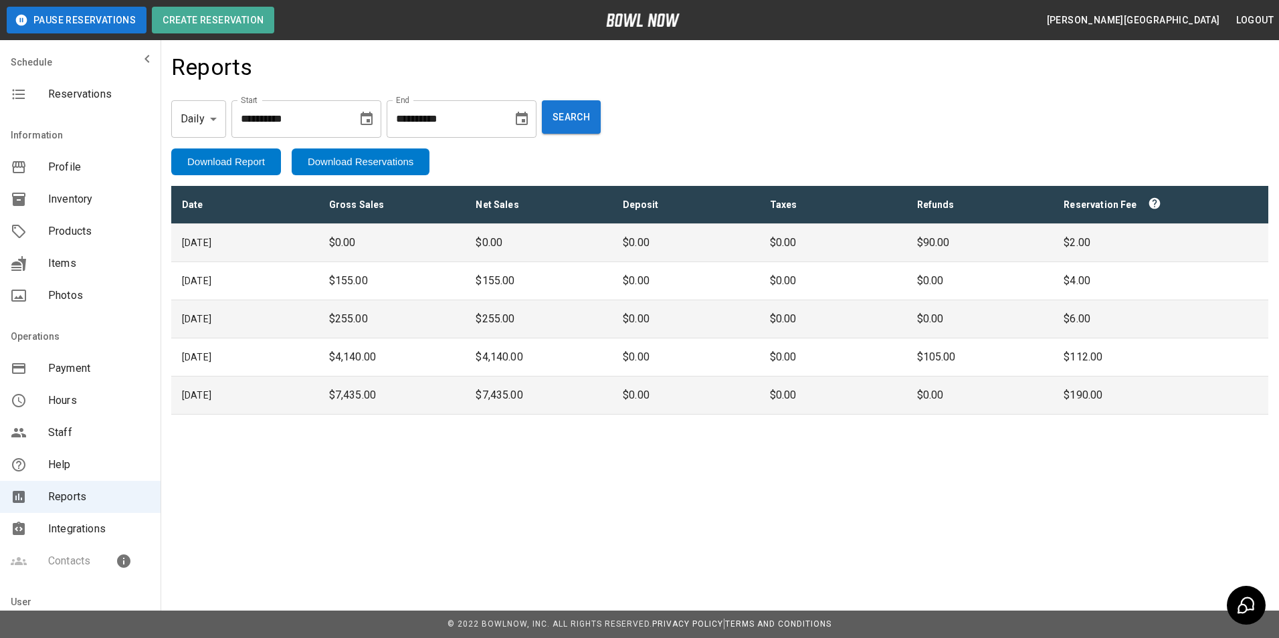
click at [78, 494] on span "Reports" at bounding box center [99, 497] width 102 height 16
click at [107, 90] on span "Reservations" at bounding box center [99, 94] width 102 height 16
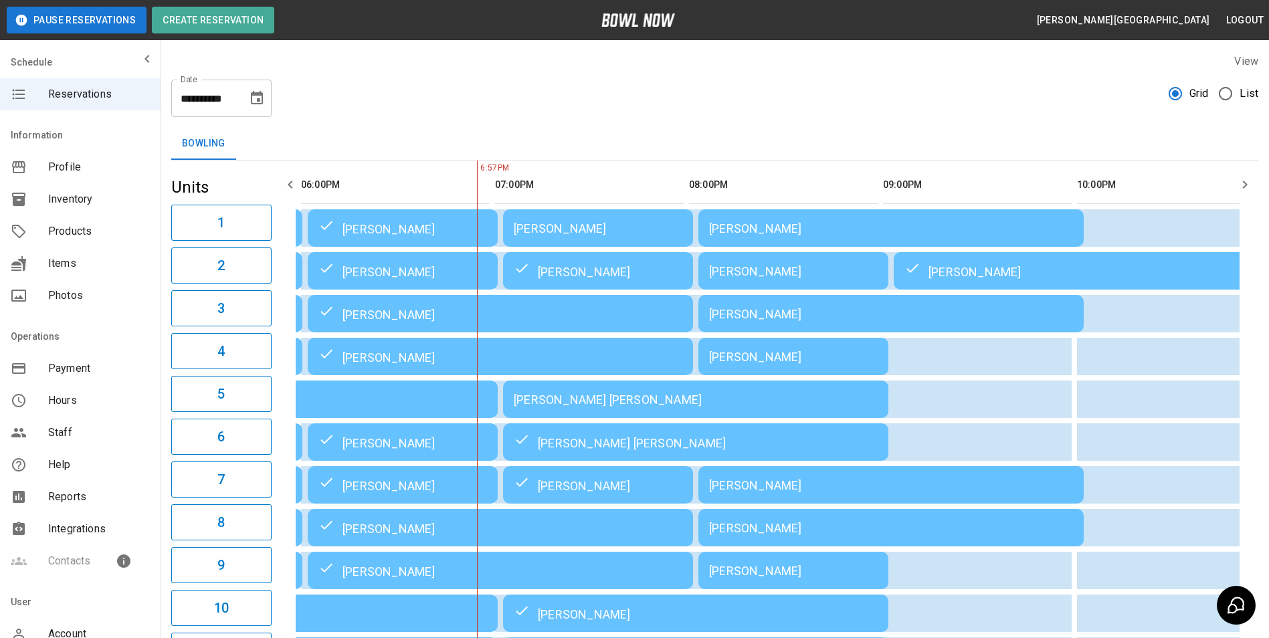
click at [90, 498] on span "Reports" at bounding box center [99, 497] width 102 height 16
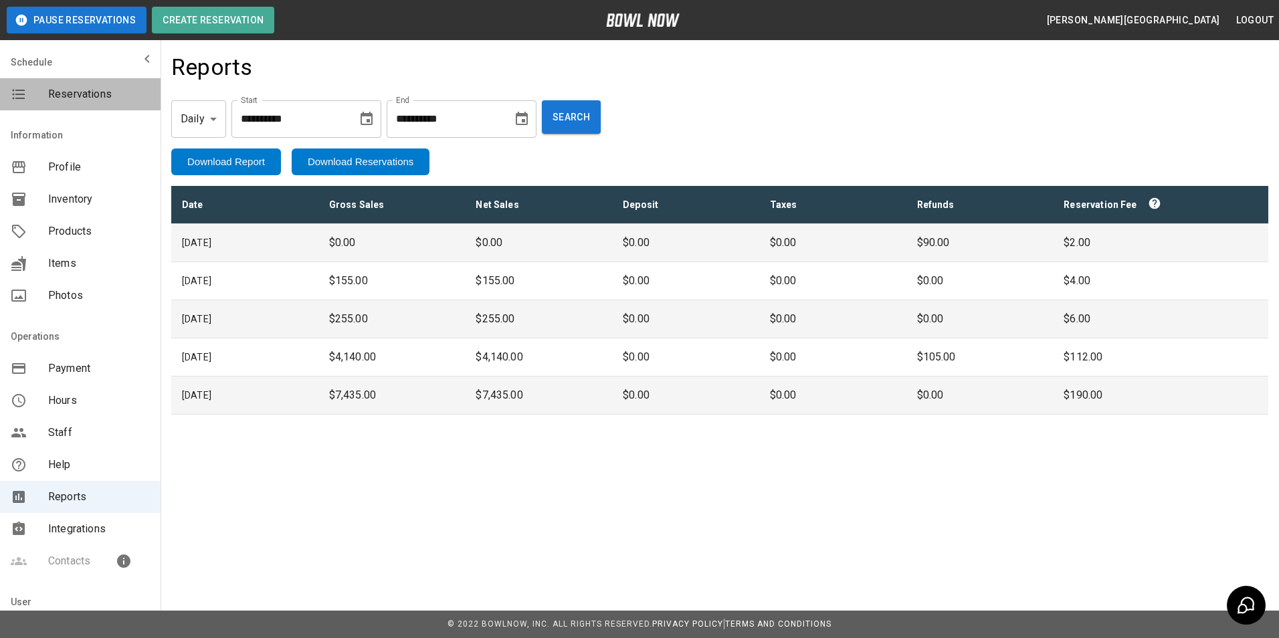
click at [91, 92] on span "Reservations" at bounding box center [99, 94] width 102 height 16
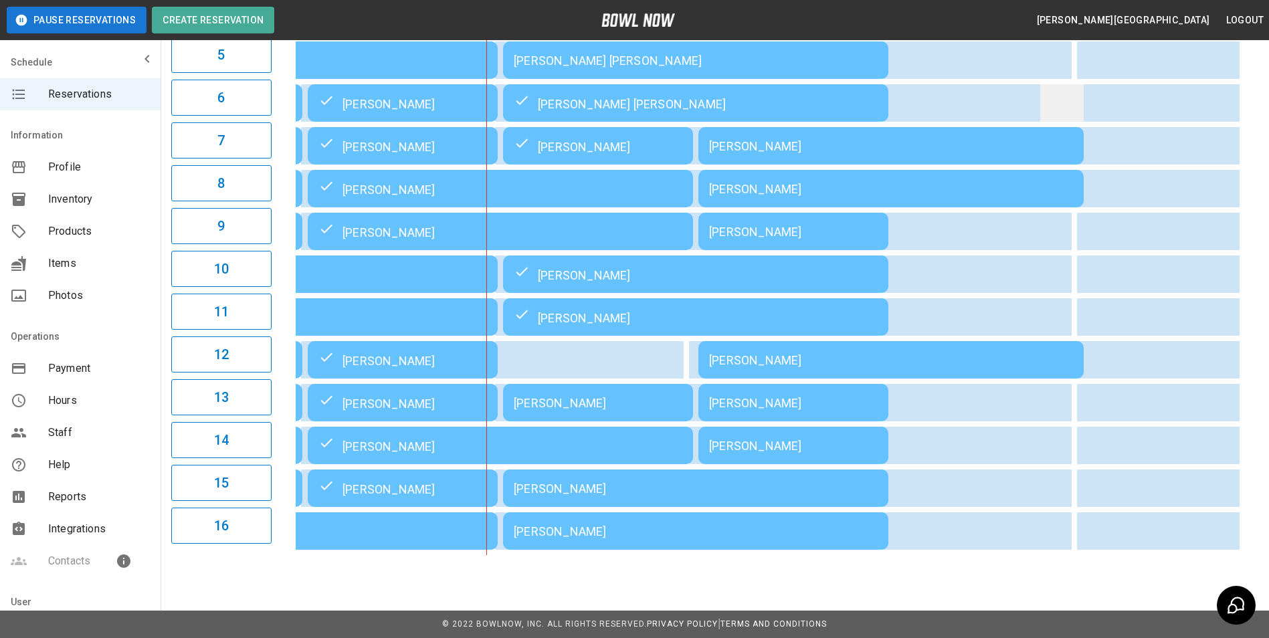
scroll to position [349, 0]
drag, startPoint x: 996, startPoint y: 552, endPoint x: 1123, endPoint y: 550, distance: 126.5
click at [1121, 550] on table "[PERSON_NAME] [PERSON_NAME] [PERSON_NAME] [PERSON_NAME] [PERSON_NAME] [PERSON_N…" at bounding box center [403, 188] width 2154 height 734
click at [1232, 553] on table "[PERSON_NAME] [PERSON_NAME] [PERSON_NAME] [PERSON_NAME] [PERSON_NAME] [PERSON_N…" at bounding box center [403, 188] width 2154 height 734
click at [1232, 548] on table "[PERSON_NAME] [PERSON_NAME] [PERSON_NAME] [PERSON_NAME] [PERSON_NAME] [PERSON_N…" at bounding box center [403, 188] width 2154 height 734
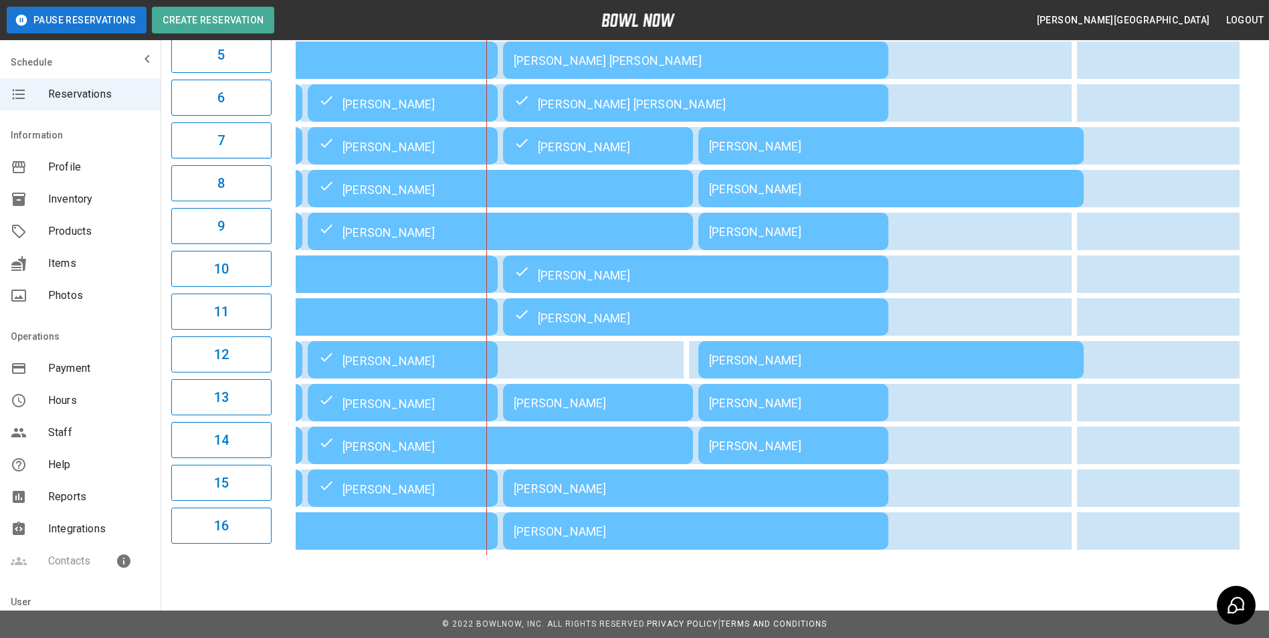
click at [1232, 548] on table "[PERSON_NAME] [PERSON_NAME] [PERSON_NAME] [PERSON_NAME] [PERSON_NAME] [PERSON_N…" at bounding box center [403, 188] width 2154 height 734
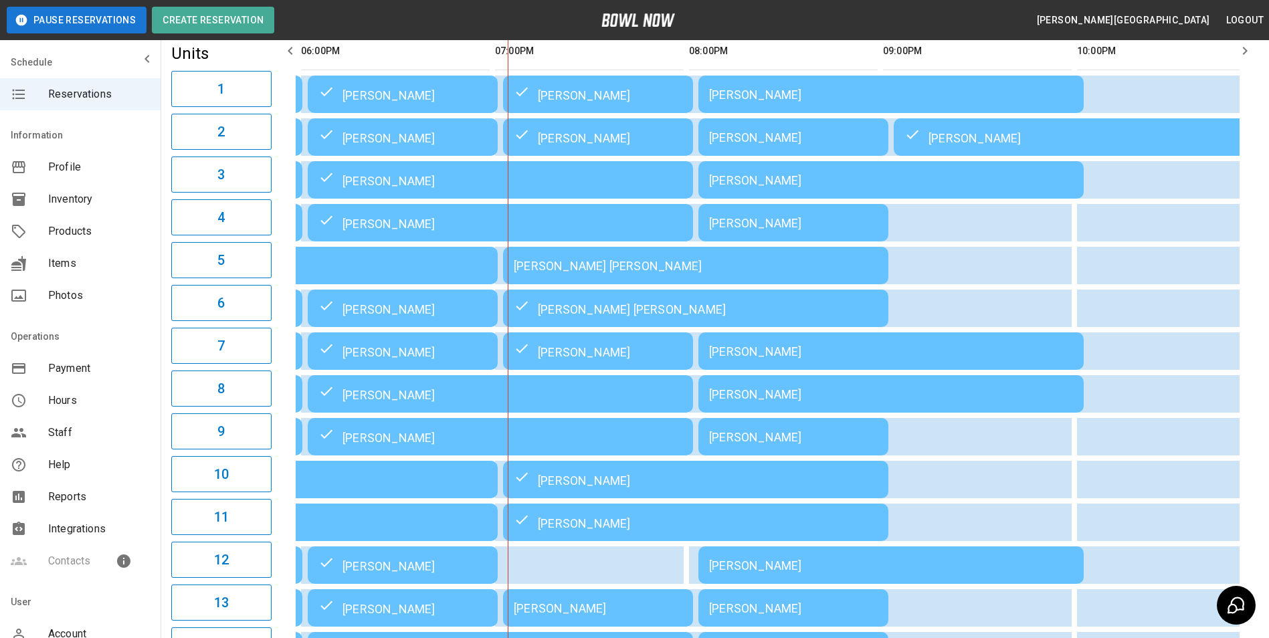
scroll to position [0, 1164]
